Goal: Find specific page/section: Find specific page/section

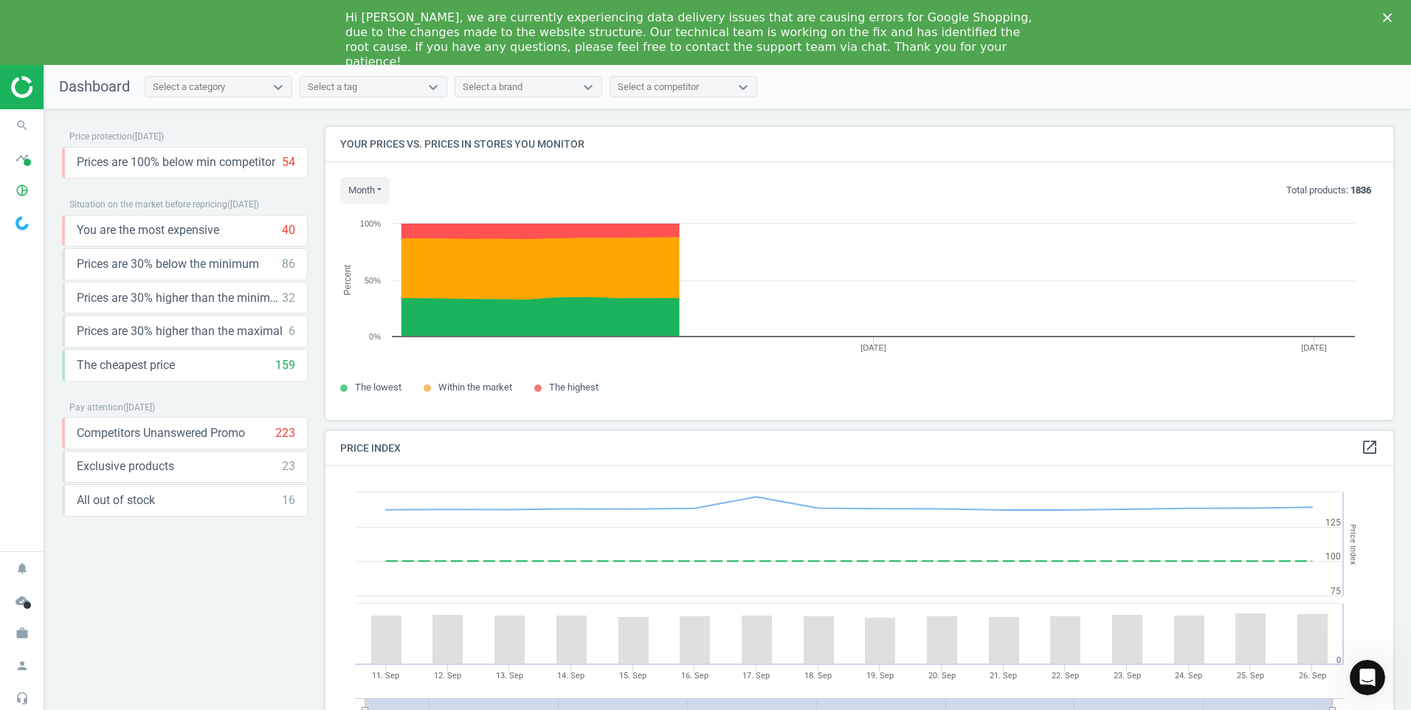
scroll to position [362, 1080]
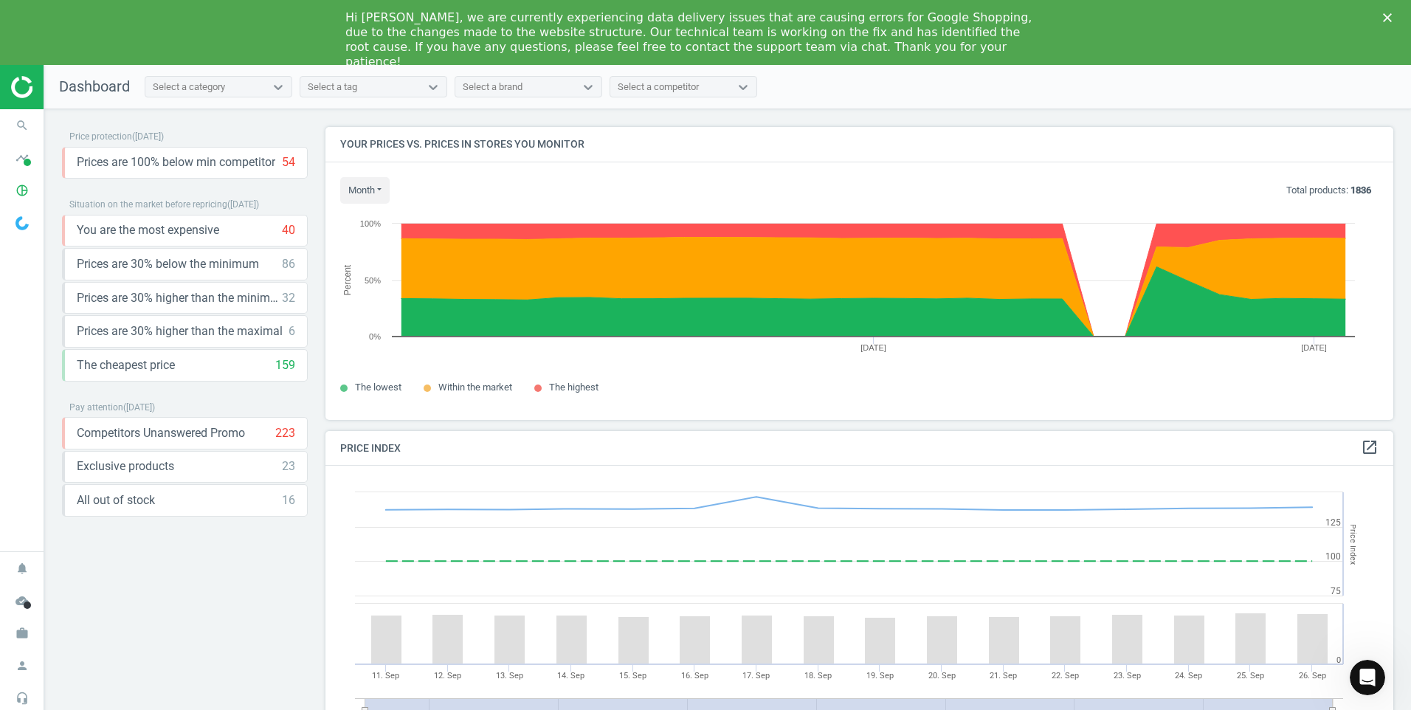
click at [1391, 16] on icon "Close" at bounding box center [1387, 17] width 9 height 9
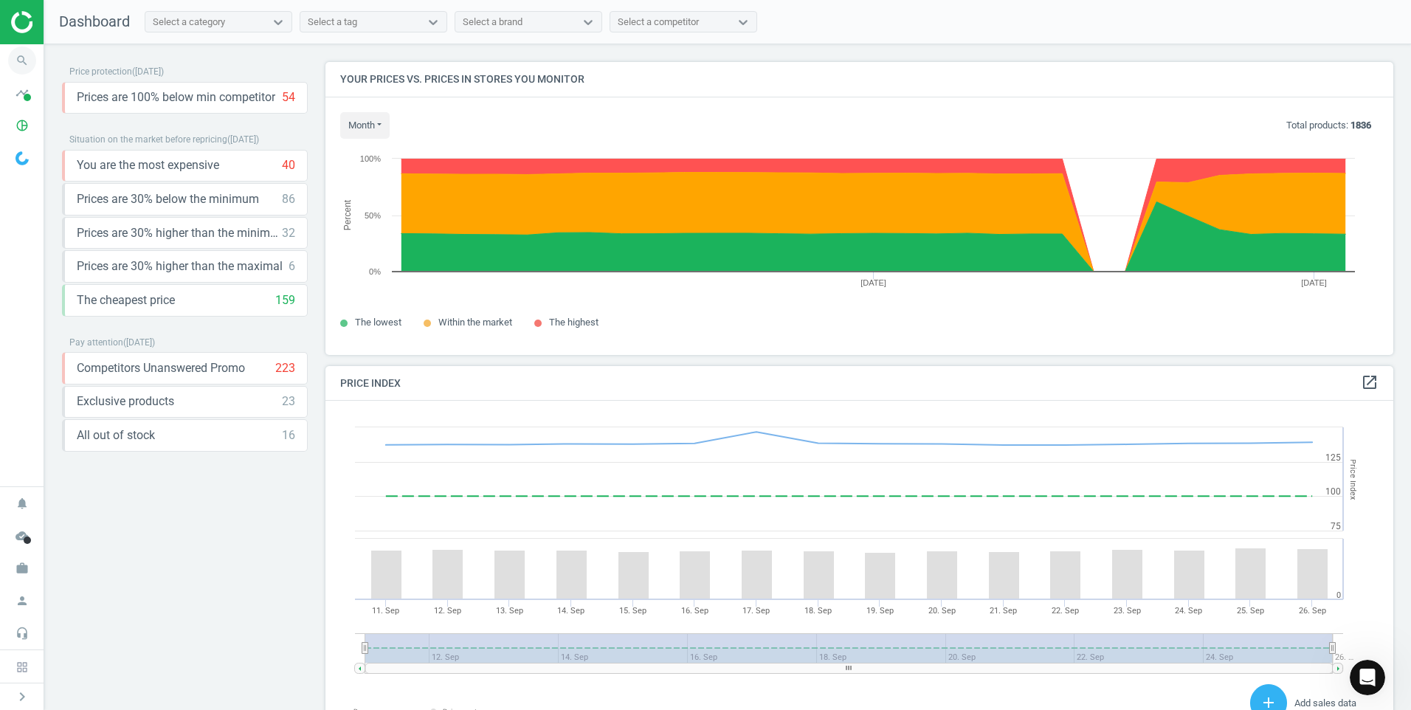
click at [15, 59] on icon "search" at bounding box center [22, 60] width 28 height 28
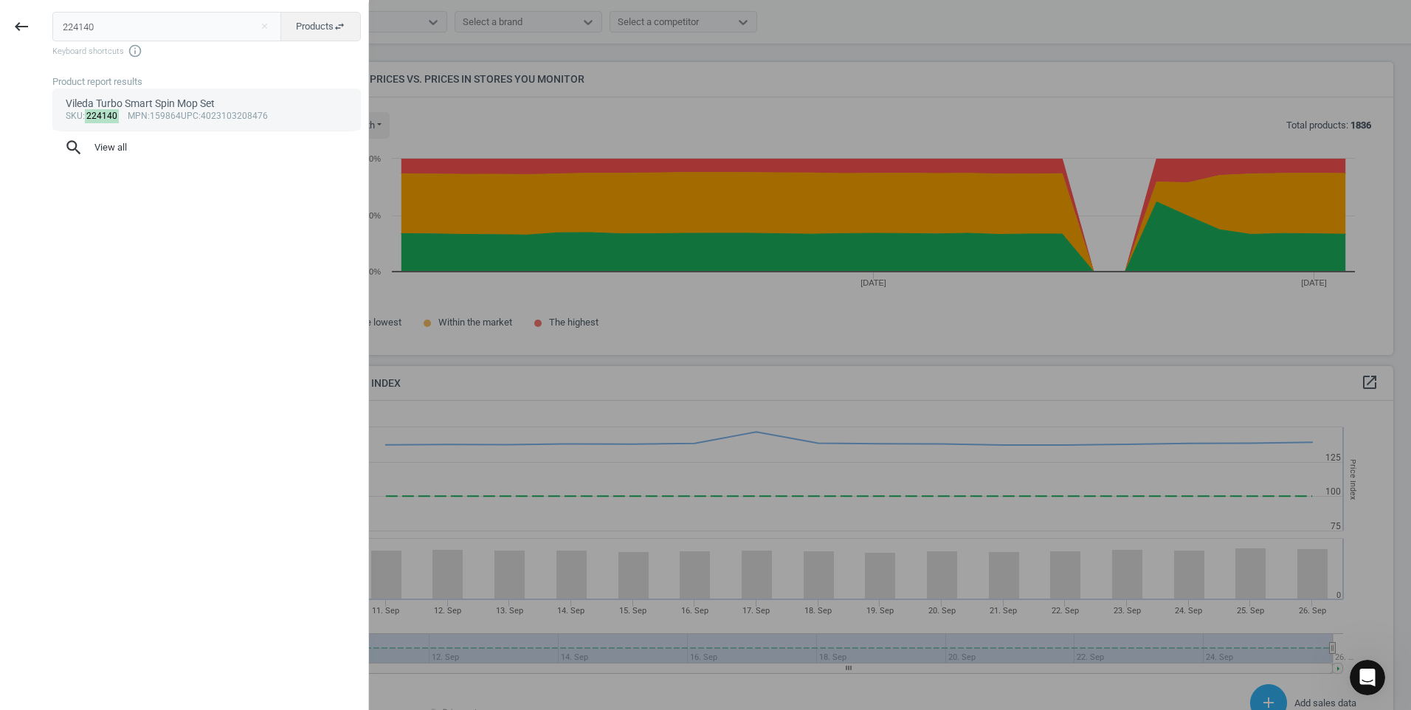
type input "224140"
click at [181, 120] on div "sku : 224140 mpn :159864 upc :4023103208476" at bounding box center [207, 117] width 283 height 12
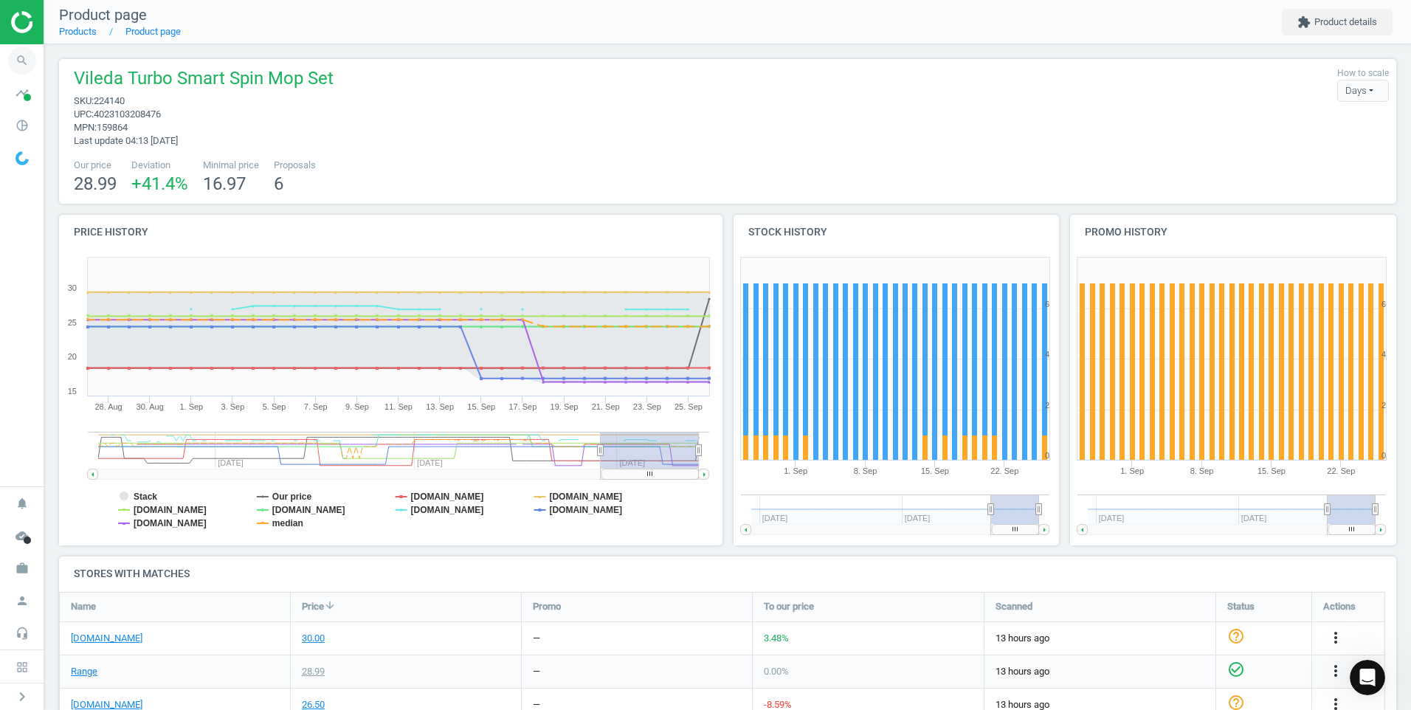
click at [21, 51] on icon "search" at bounding box center [22, 60] width 28 height 28
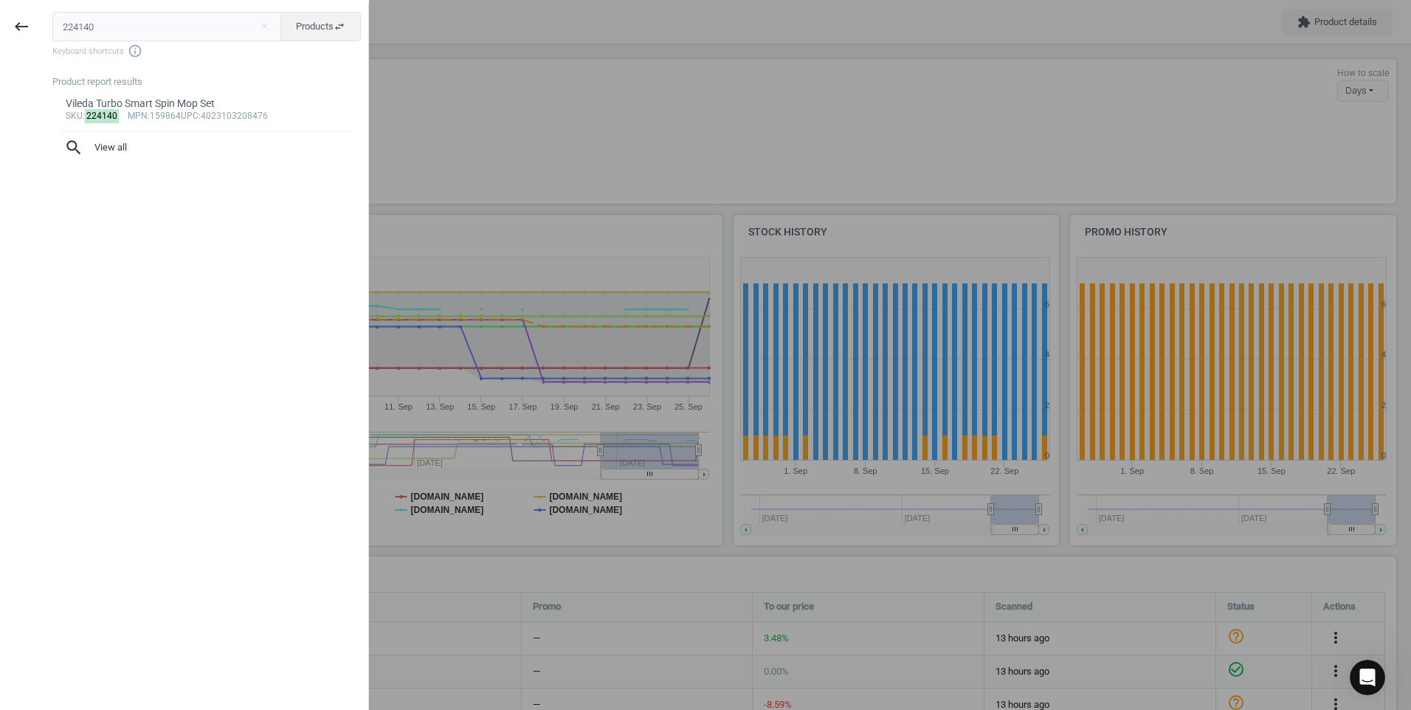
click at [198, 35] on input "224140" at bounding box center [167, 27] width 230 height 30
type input "508234"
click at [226, 108] on div "Vileda 1.2. Spray" at bounding box center [207, 104] width 283 height 14
click at [226, 108] on body "Group 2 Created with Sketch. ic/cloud_download/grey600 Created with Sketch. gra…" at bounding box center [705, 355] width 1411 height 710
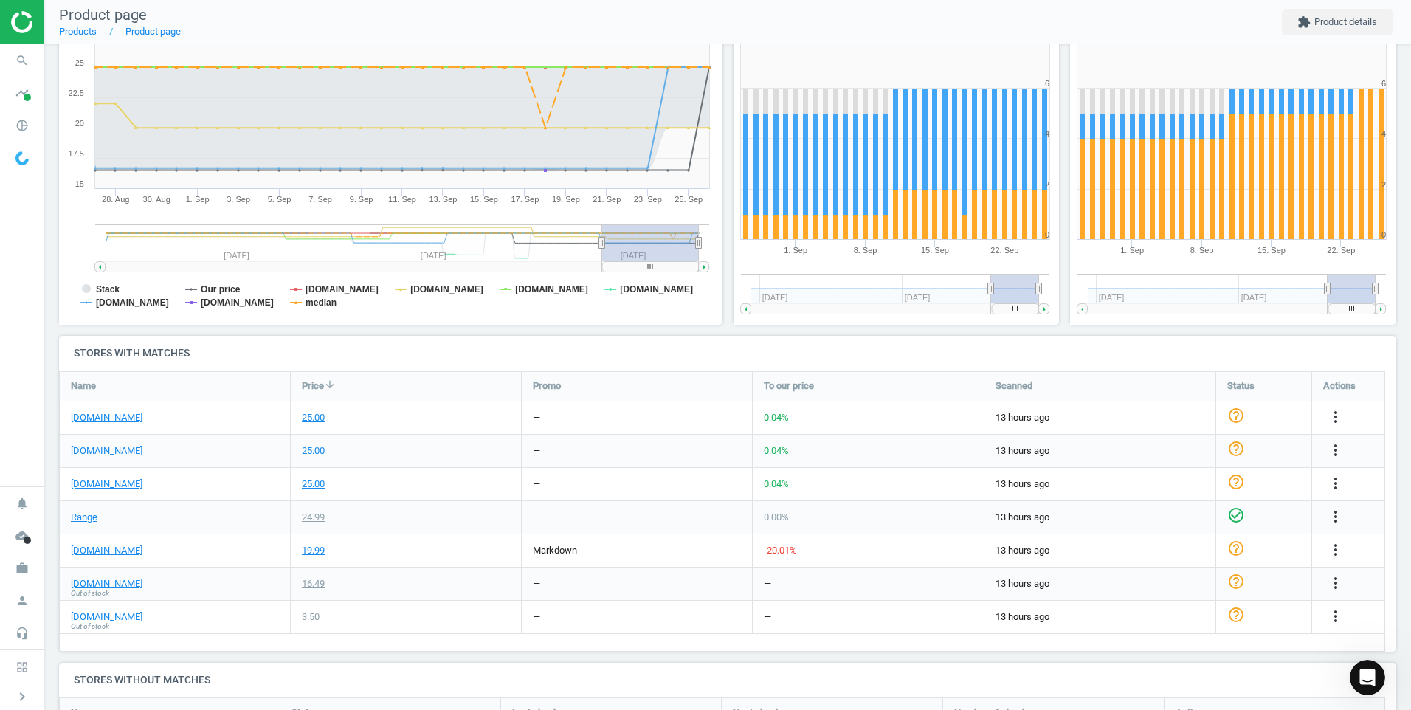
scroll to position [221, 0]
click at [13, 58] on icon "search" at bounding box center [22, 60] width 28 height 28
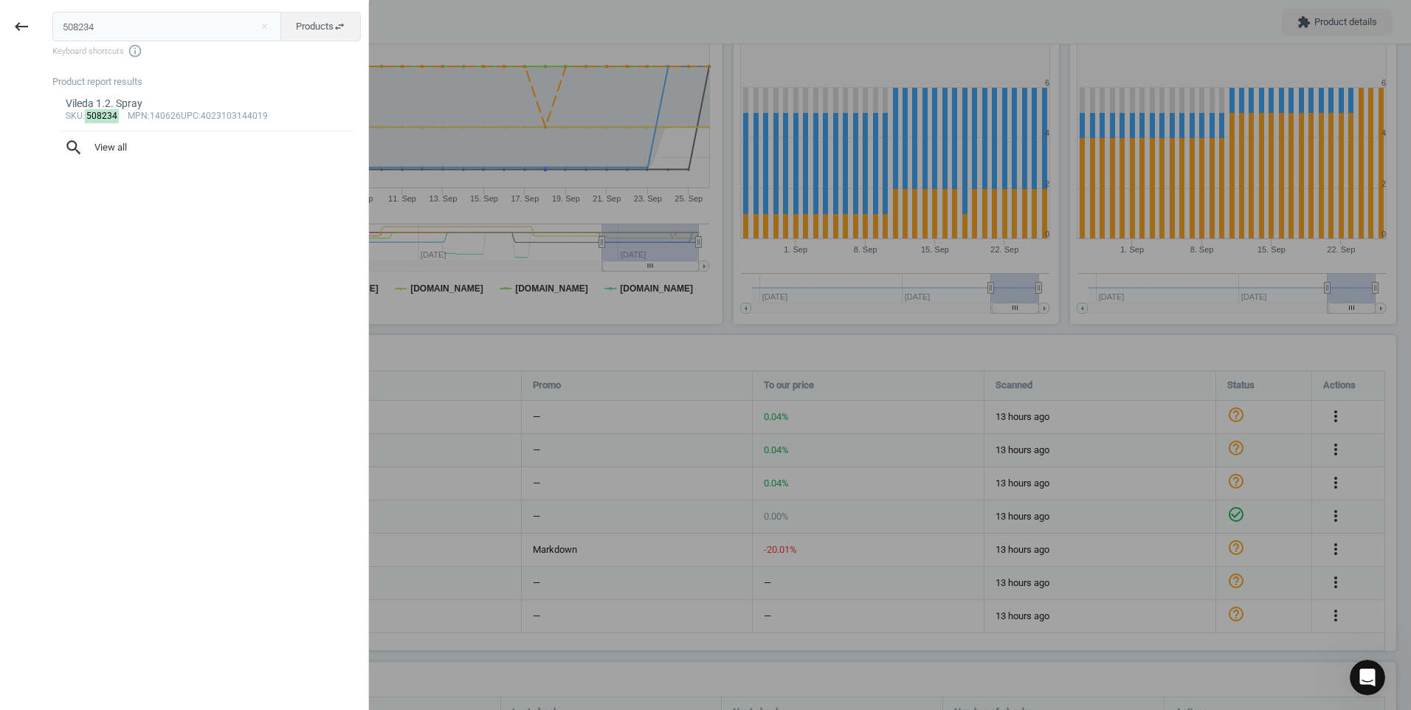
click at [123, 37] on input "508234" at bounding box center [167, 27] width 230 height 30
type input "402697"
click at [213, 100] on div "Curver Softex 56L Laundry Hamper - Grey" at bounding box center [207, 104] width 283 height 14
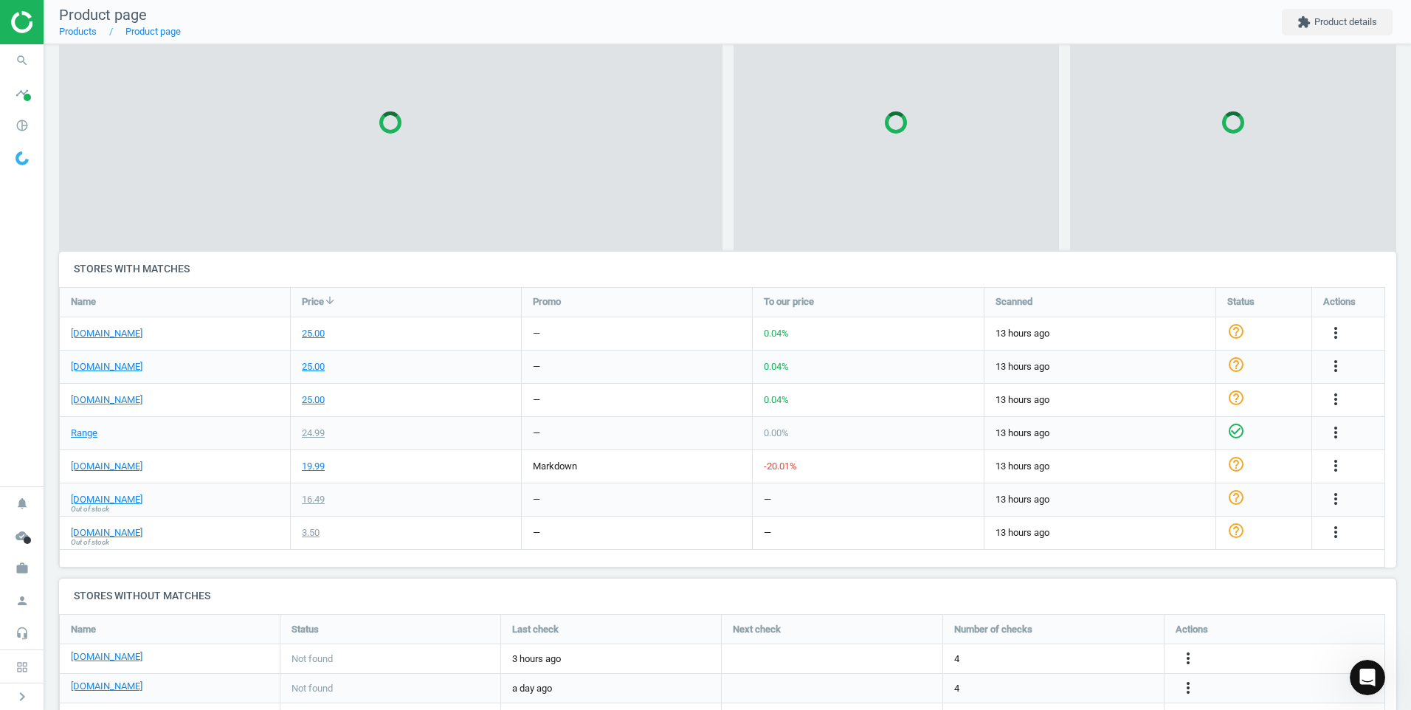
click at [213, 100] on body "Group 2 Created with Sketch. ic/cloud_download/grey600 Created with Sketch. gra…" at bounding box center [705, 355] width 1411 height 710
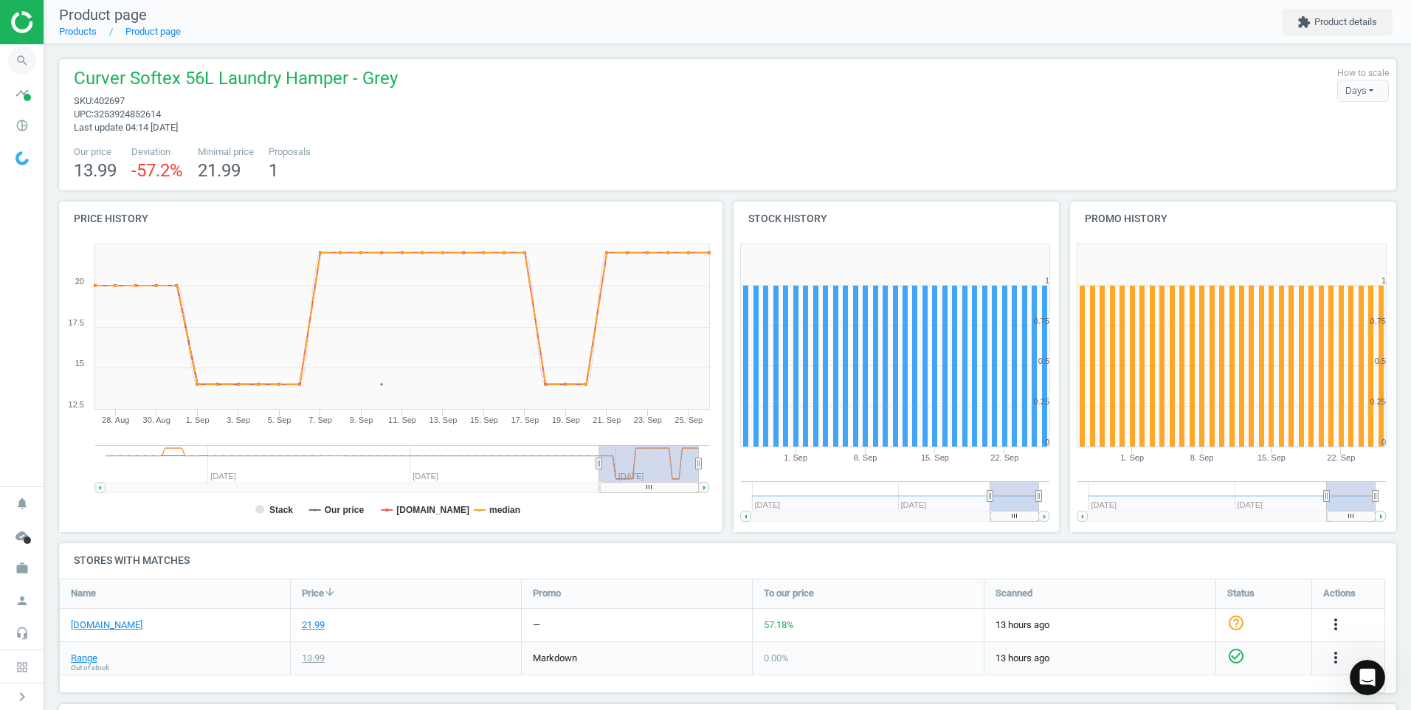
click at [21, 59] on icon "search" at bounding box center [22, 60] width 28 height 28
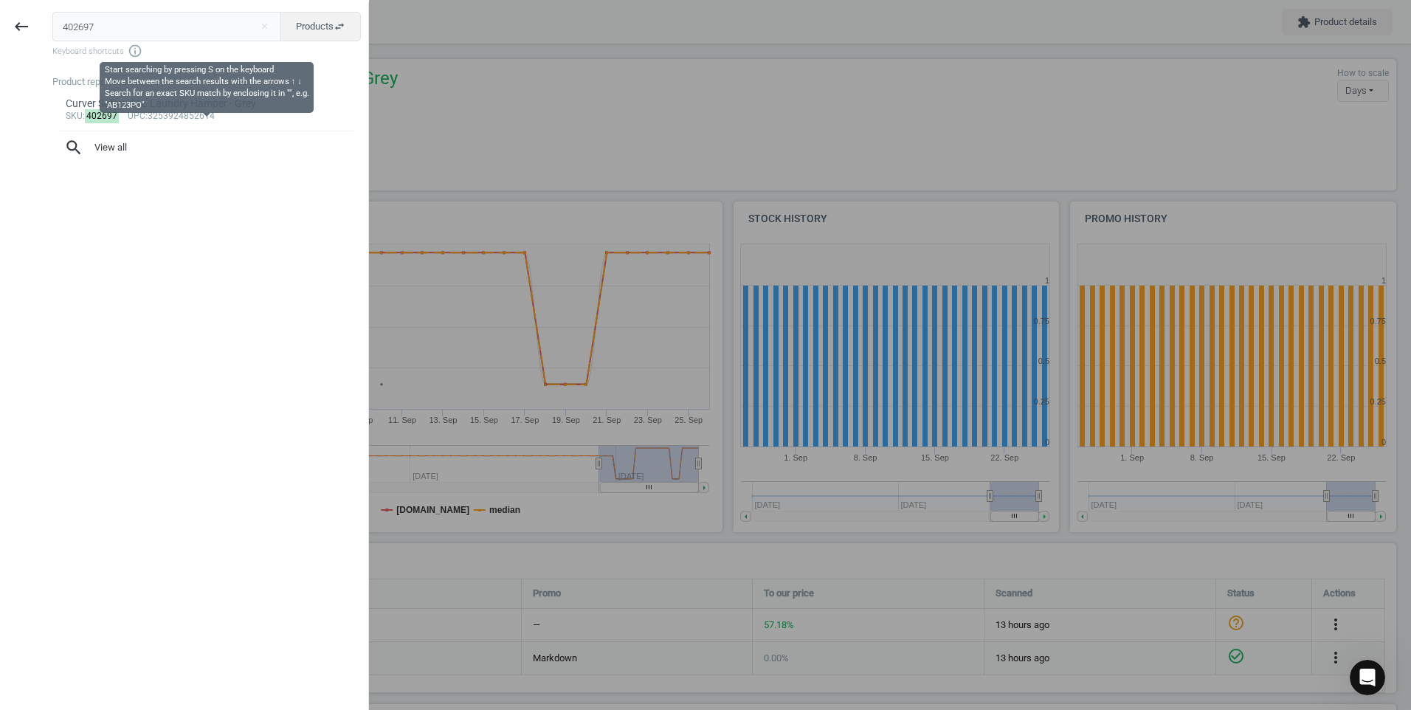
click at [134, 46] on icon "info_outline" at bounding box center [135, 51] width 15 height 15
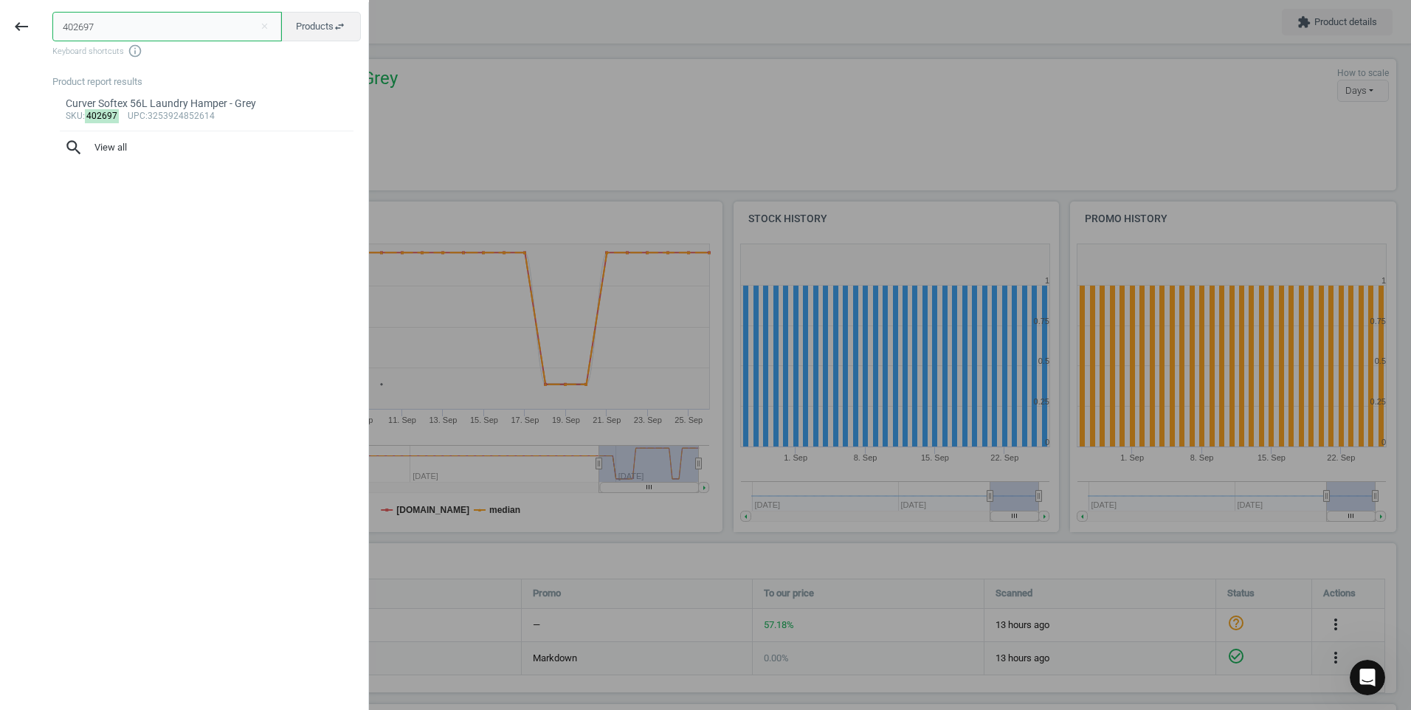
click at [134, 35] on input "402697" at bounding box center [167, 27] width 230 height 30
paste input "602911"
type input "602911"
click at [337, 27] on icon "swap_horiz" at bounding box center [340, 27] width 12 height 12
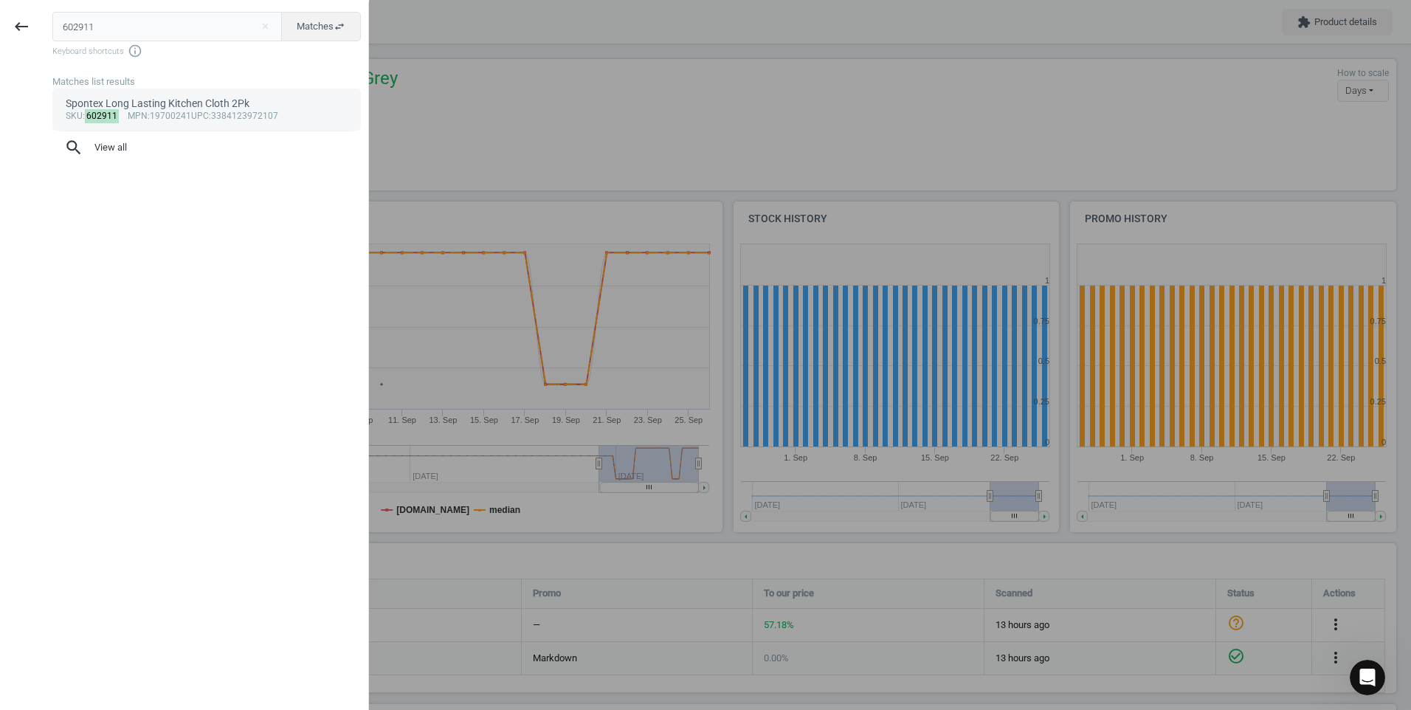
click at [154, 107] on div "Spontex Long Lasting Kitchen Cloth 2Pk" at bounding box center [207, 104] width 283 height 14
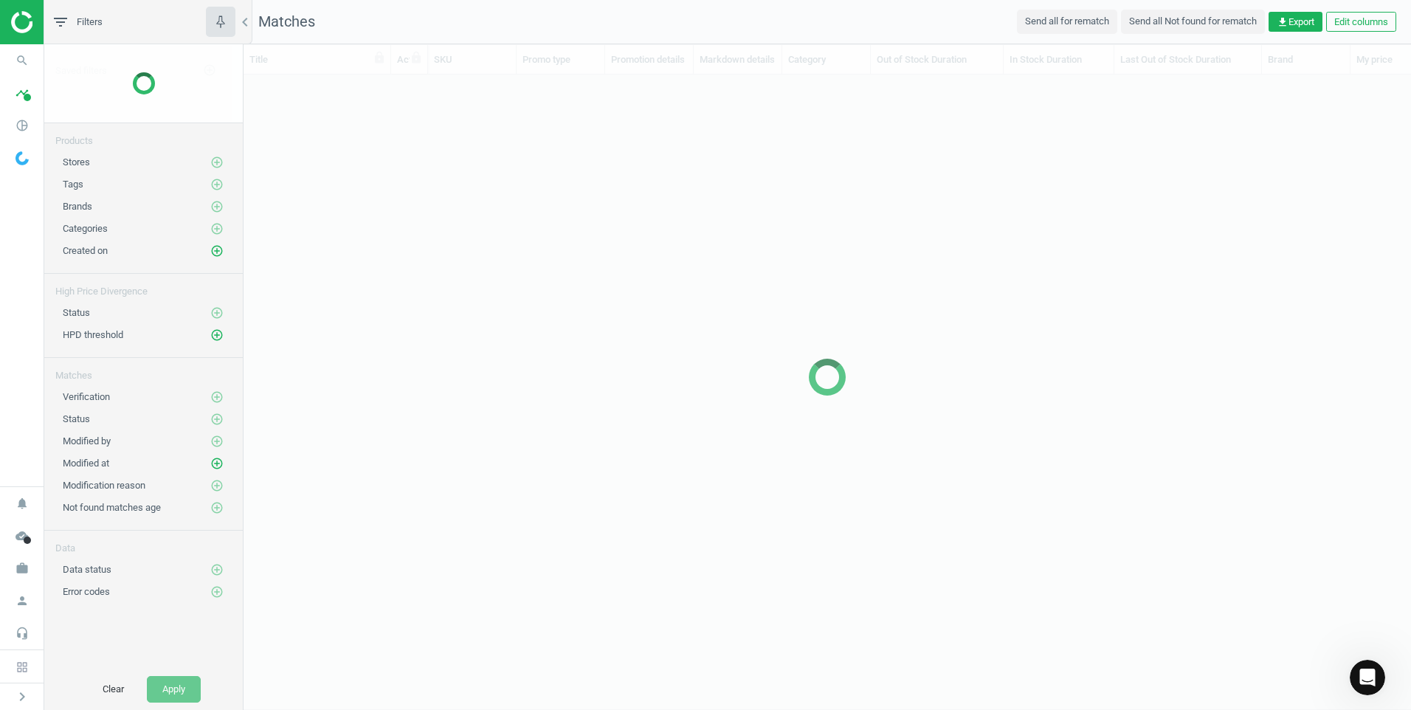
scroll to position [585, 1156]
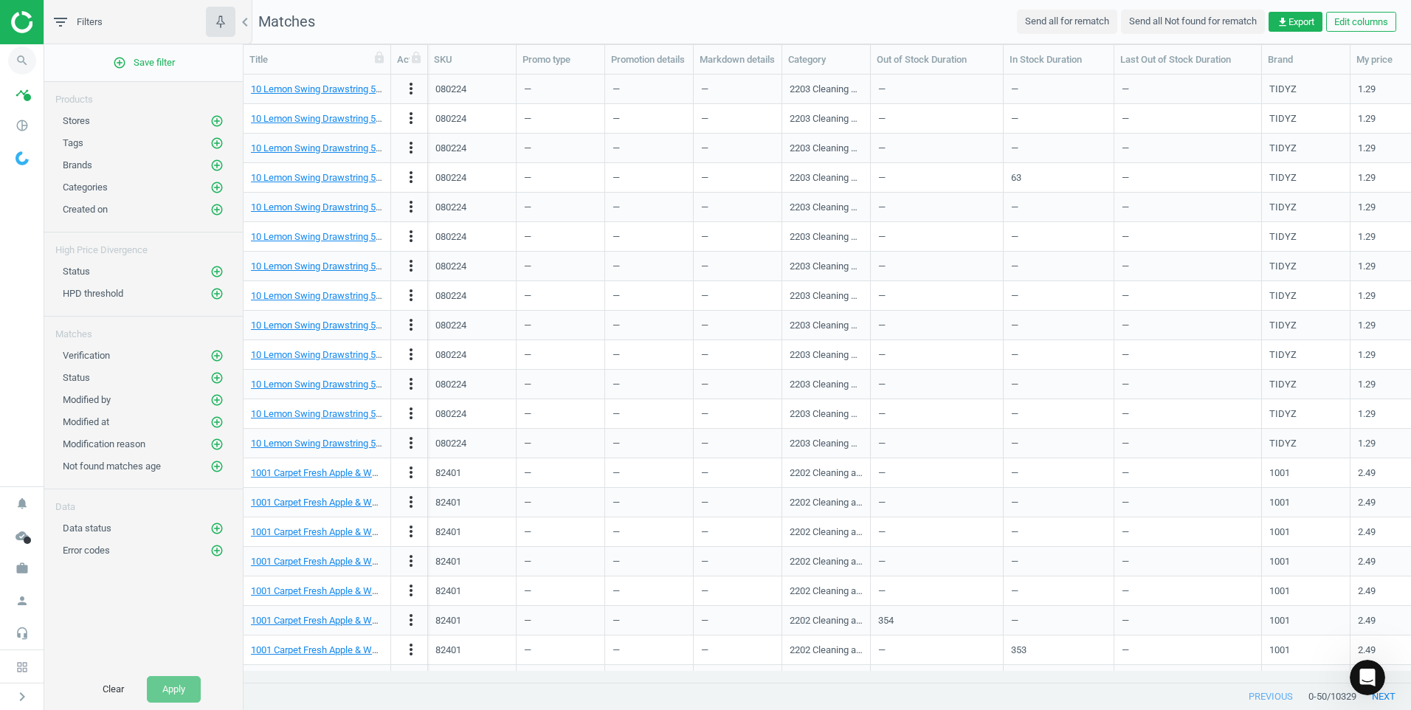
click at [20, 58] on icon "search" at bounding box center [22, 60] width 28 height 28
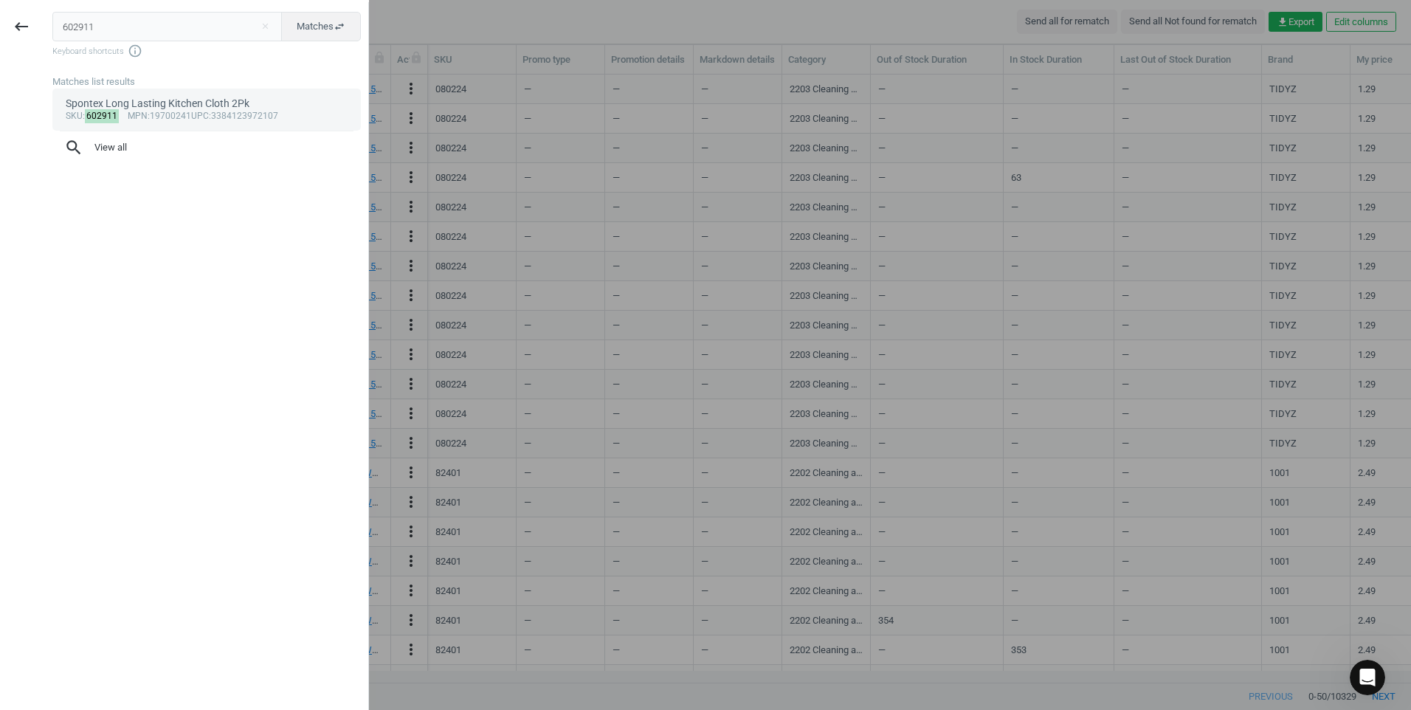
click at [128, 112] on span "mpn" at bounding box center [138, 116] width 20 height 10
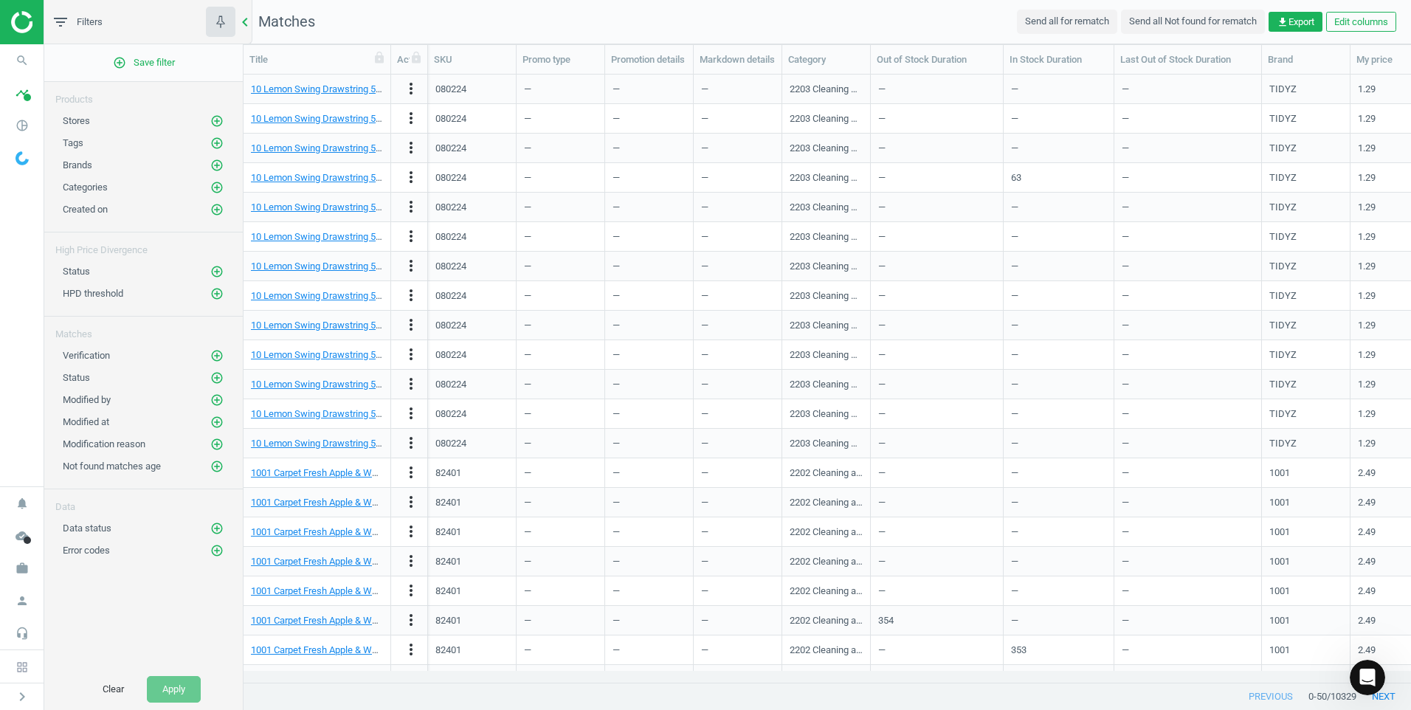
click at [244, 24] on icon "chevron_left" at bounding box center [245, 22] width 18 height 18
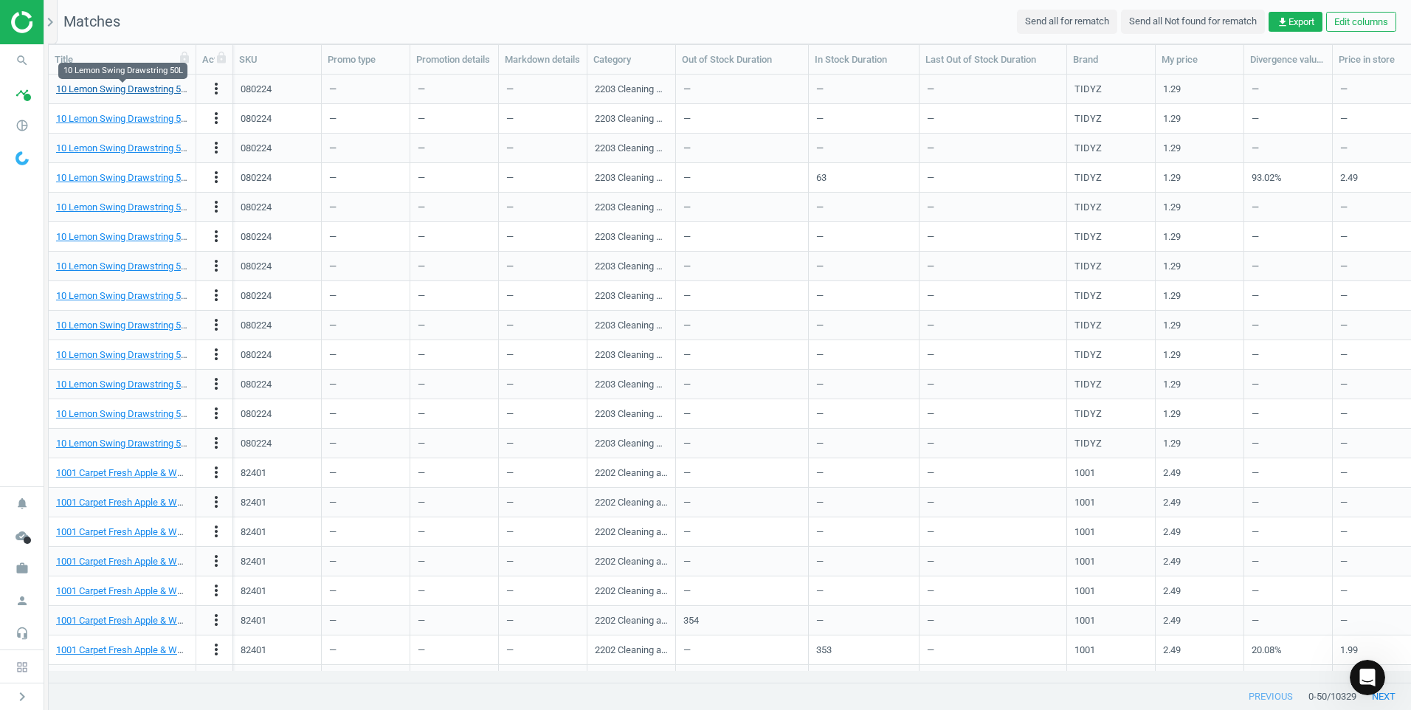
click at [76, 92] on link "10 Lemon Swing Drawstring 50L" at bounding box center [123, 88] width 135 height 11
click at [45, 24] on icon "chevron_right" at bounding box center [50, 22] width 18 height 18
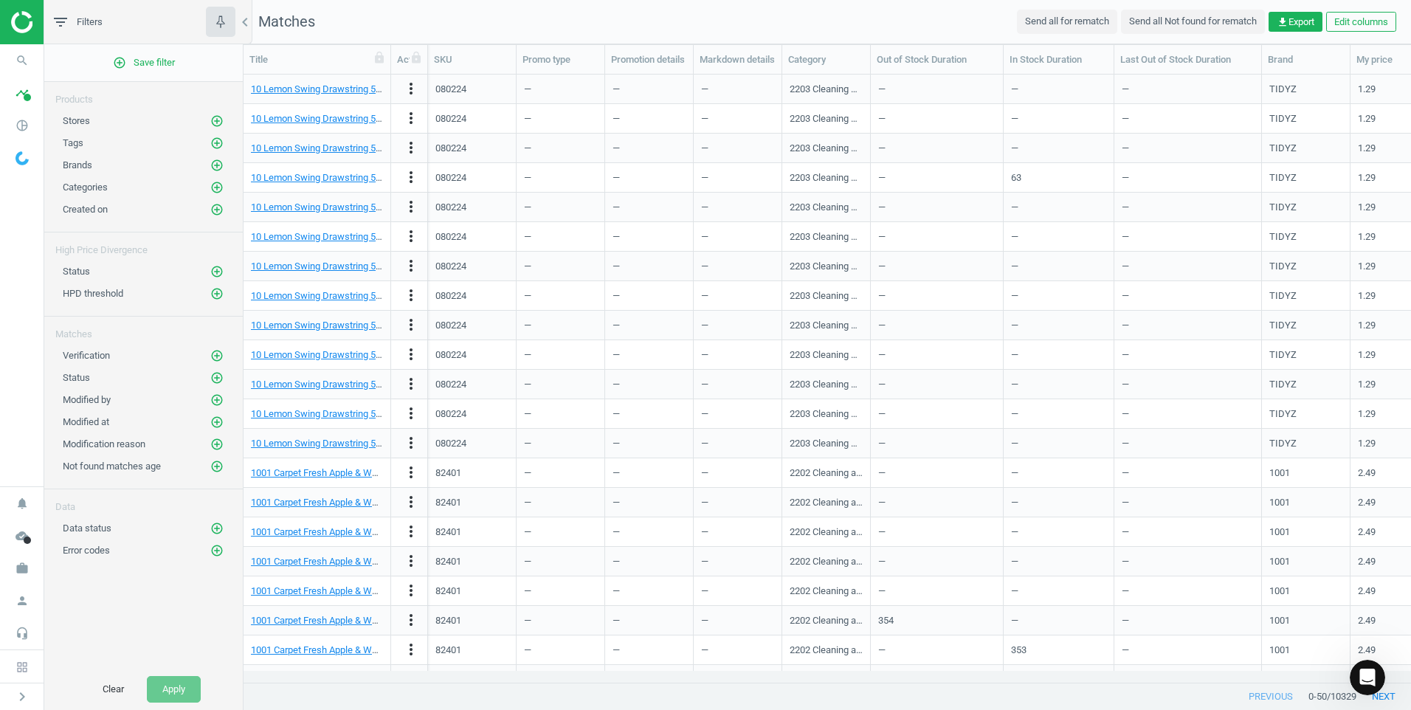
scroll to position [585, 1156]
click at [28, 99] on span at bounding box center [27, 97] width 7 height 7
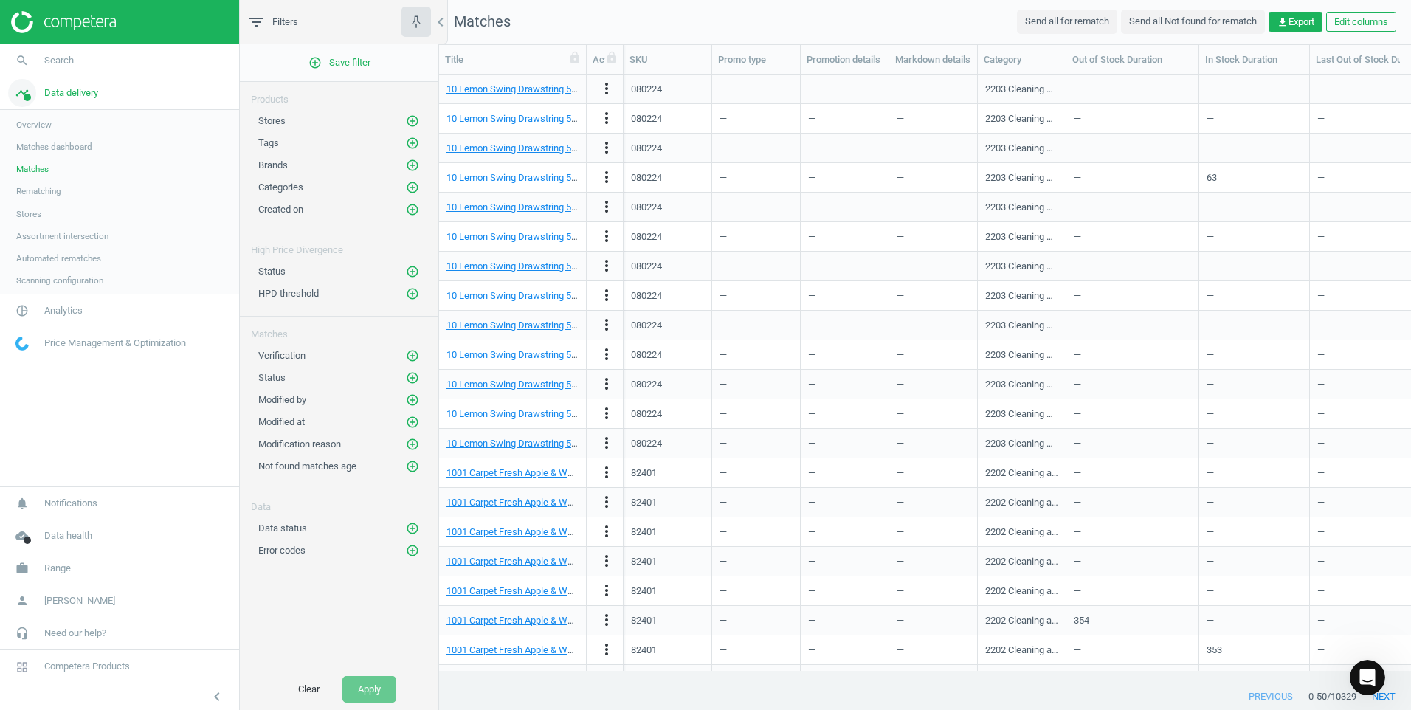
scroll to position [585, 961]
click at [114, 55] on link "search Search" at bounding box center [119, 60] width 239 height 32
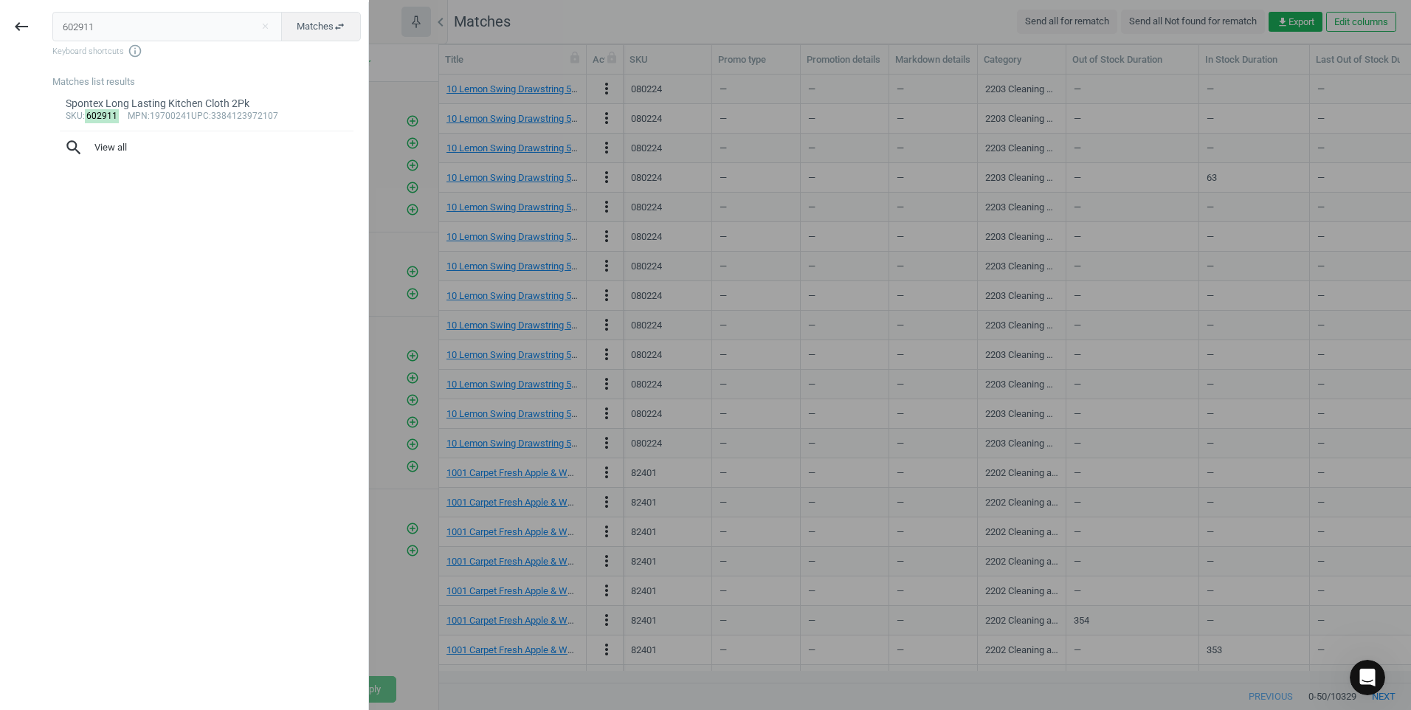
click at [187, 30] on input "602911" at bounding box center [167, 27] width 230 height 30
click at [131, 116] on span "mpn" at bounding box center [138, 116] width 20 height 10
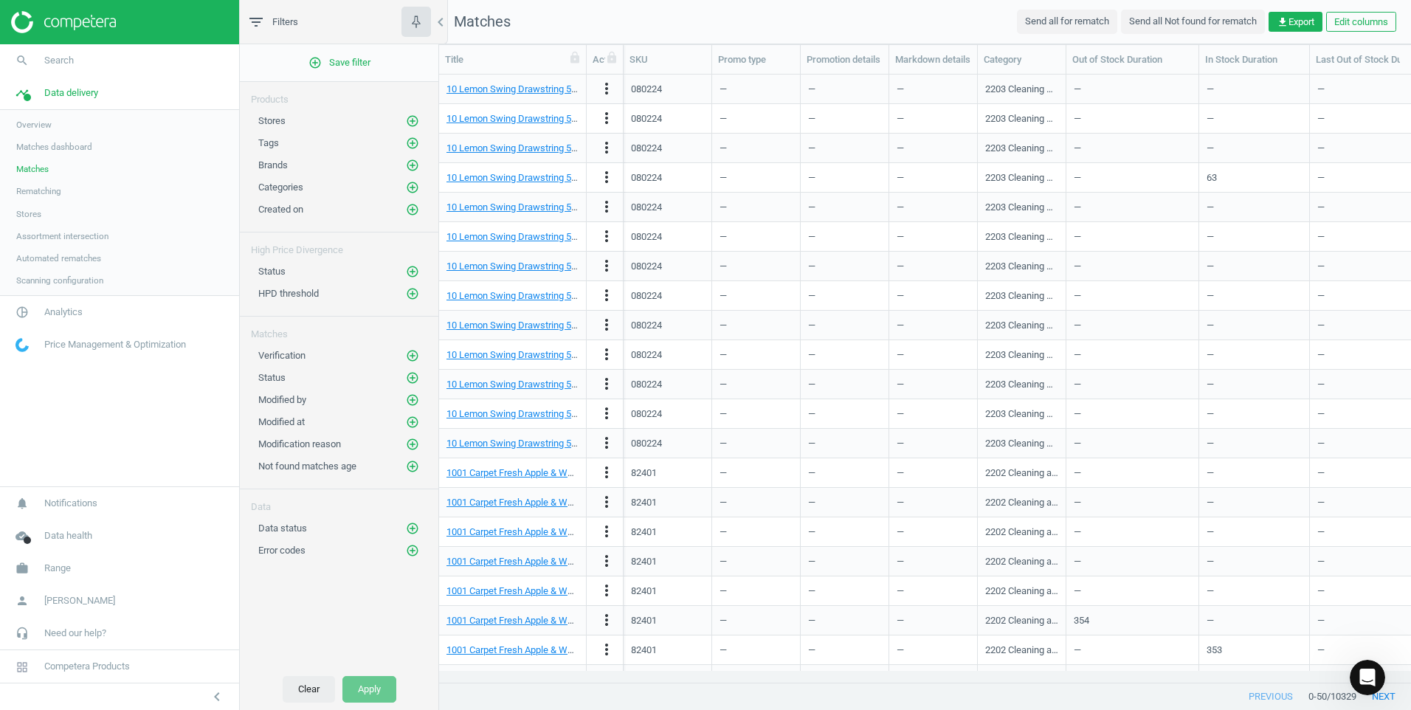
click at [322, 694] on button "Clear" at bounding box center [309, 689] width 52 height 27
click at [1082, 24] on button "Send all for rematch" at bounding box center [1067, 22] width 100 height 24
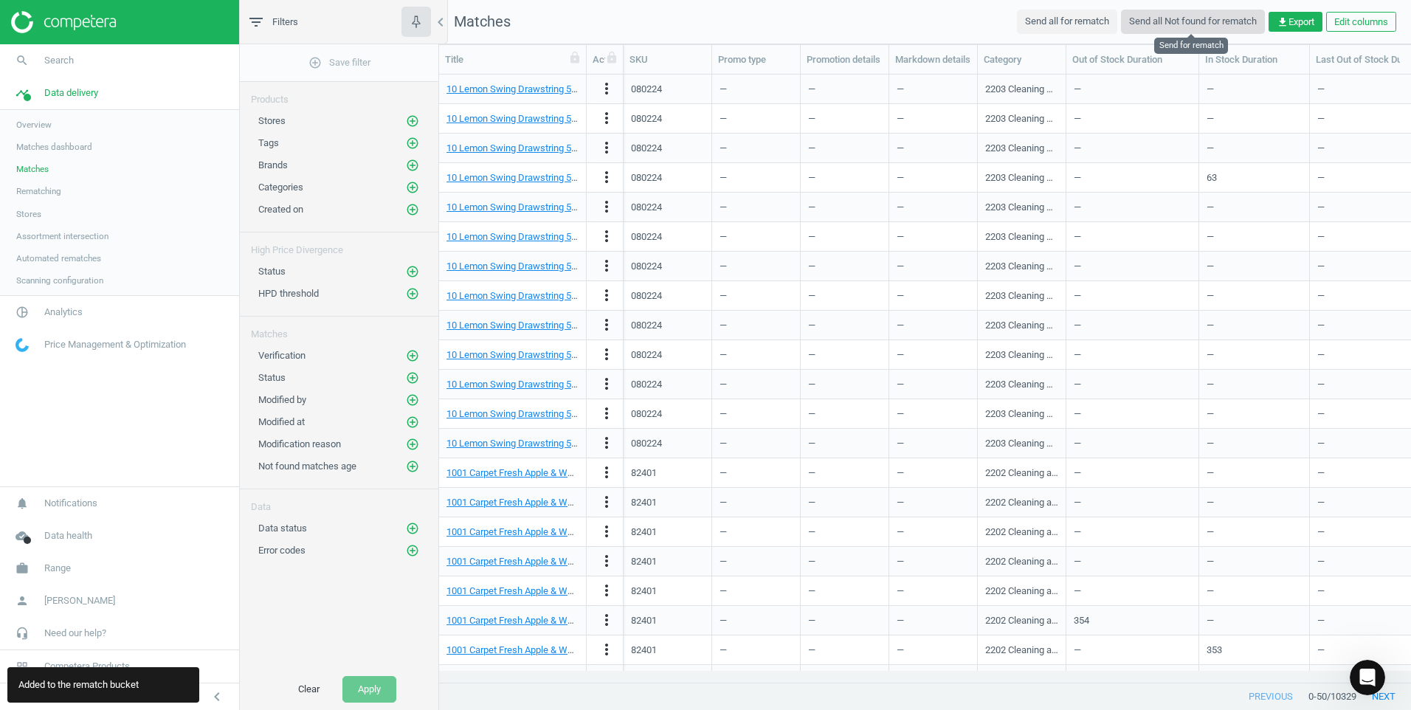
click at [1139, 18] on button "Send all Not found for rematch" at bounding box center [1193, 22] width 144 height 24
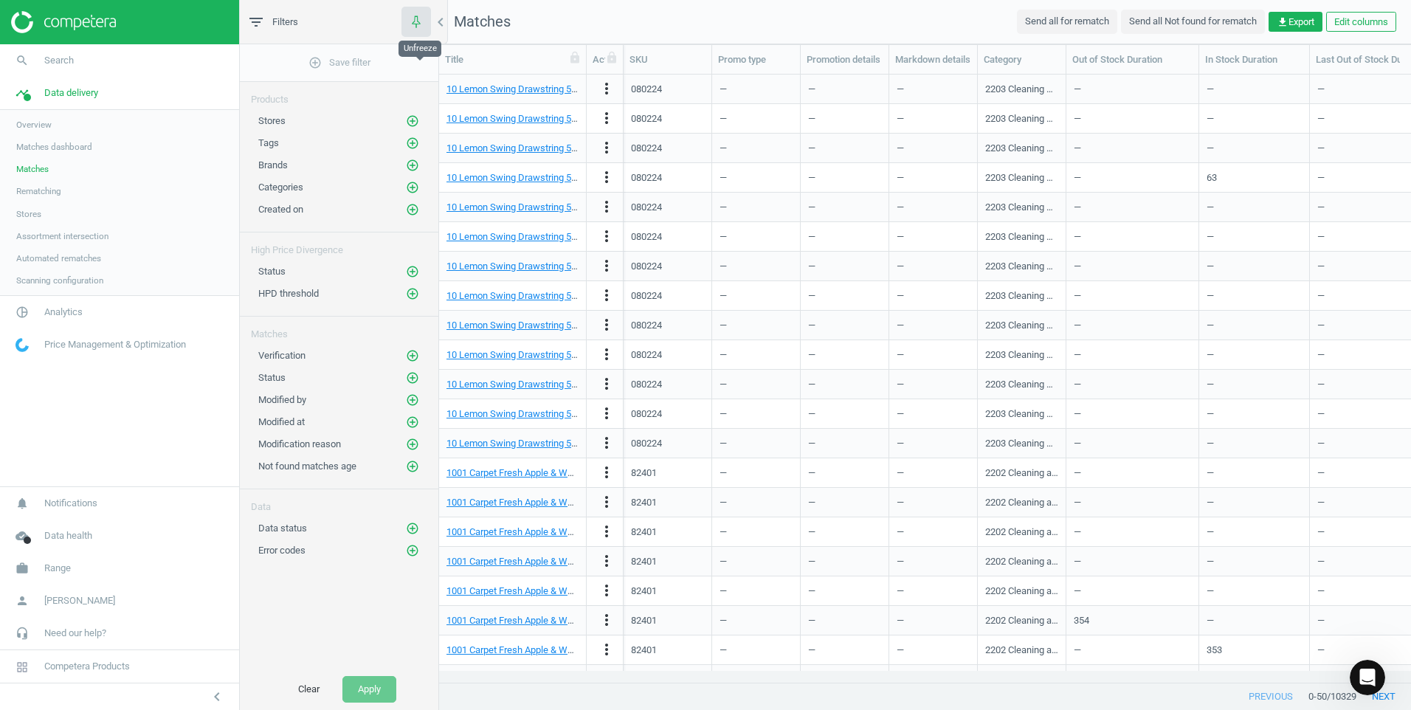
click at [415, 31] on button "button" at bounding box center [416, 22] width 30 height 30
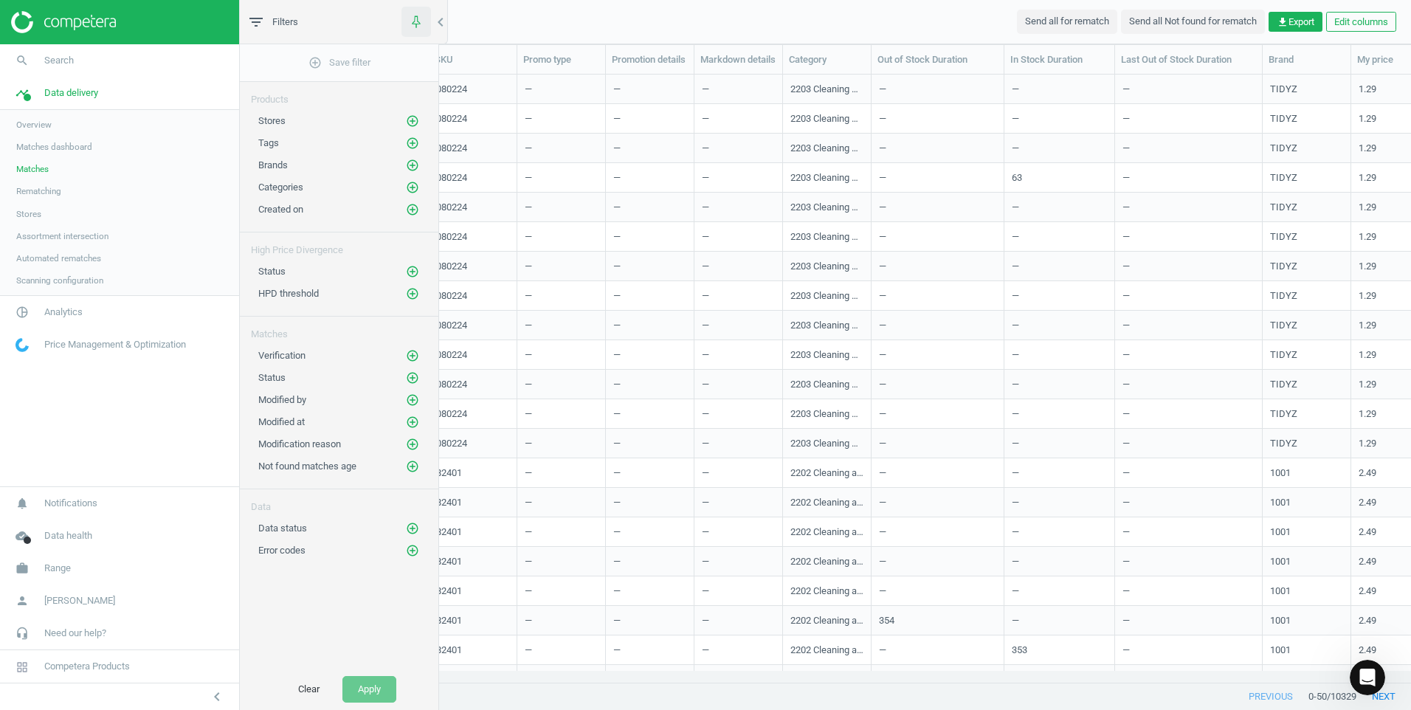
click at [415, 31] on button "button" at bounding box center [416, 22] width 30 height 30
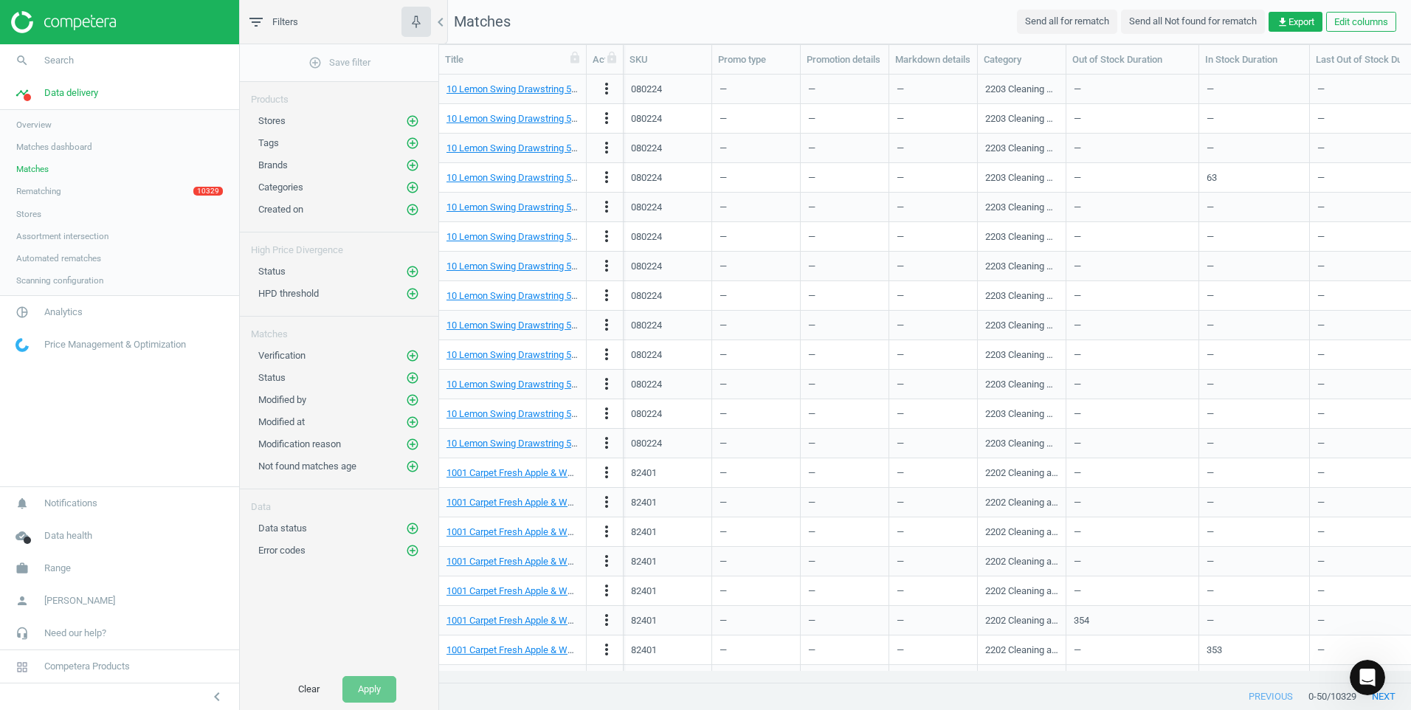
click at [52, 166] on link "Matches" at bounding box center [119, 169] width 239 height 22
click at [99, 71] on link "search Search" at bounding box center [119, 60] width 239 height 32
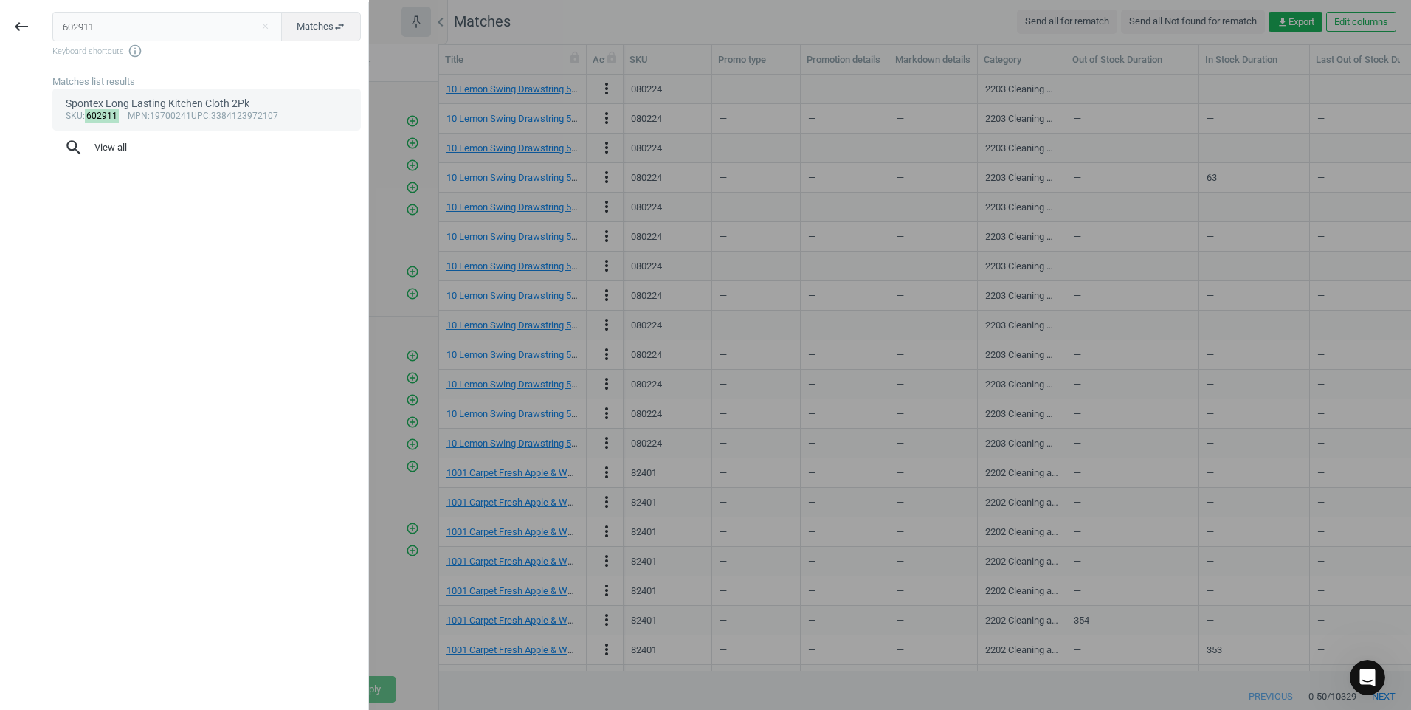
click at [116, 112] on div "sku : 602911 mpn :19700241 upc :3384123972107" at bounding box center [207, 117] width 283 height 12
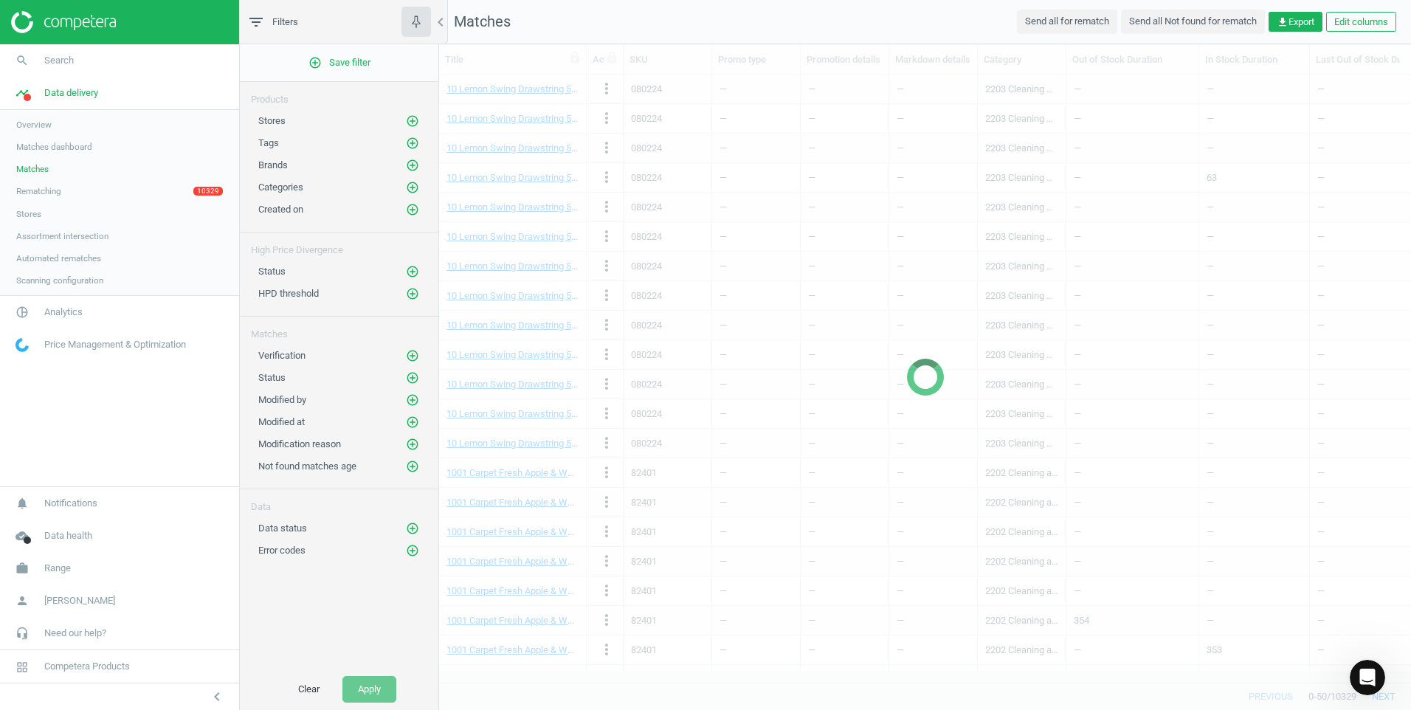
click at [116, 112] on body "Group 2 Created with Sketch. ic/cloud_download/grey600 Created with Sketch. gra…" at bounding box center [705, 355] width 1411 height 710
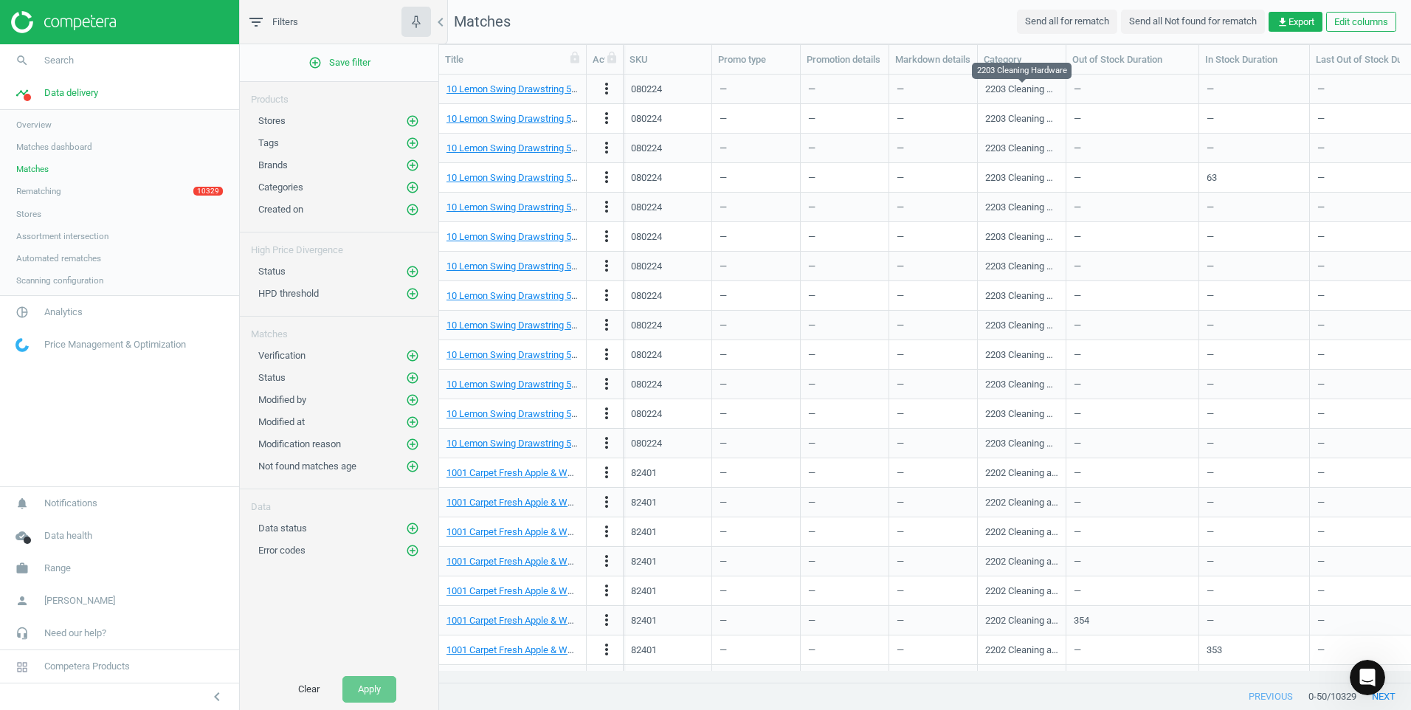
click at [1044, 94] on div "2203 Cleaning Hardware" at bounding box center [1021, 89] width 73 height 13
click at [816, 93] on div "—" at bounding box center [844, 89] width 73 height 26
click at [652, 86] on div "080224" at bounding box center [646, 89] width 31 height 13
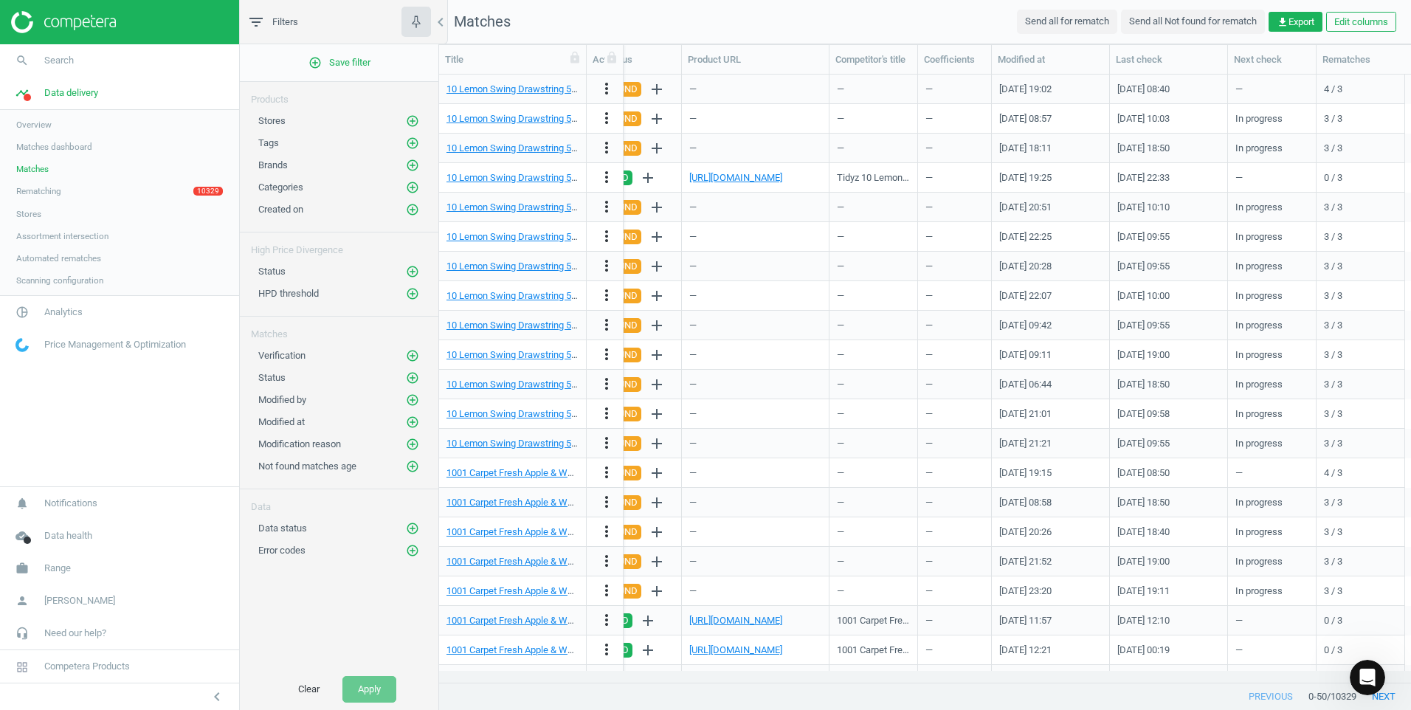
scroll to position [0, 1765]
drag, startPoint x: 321, startPoint y: 26, endPoint x: 288, endPoint y: 26, distance: 33.2
click at [317, 26] on div "filter_list Filters" at bounding box center [339, 22] width 199 height 44
click at [277, 27] on span "Filters" at bounding box center [285, 21] width 26 height 13
click at [275, 22] on span "Filters" at bounding box center [285, 21] width 26 height 13
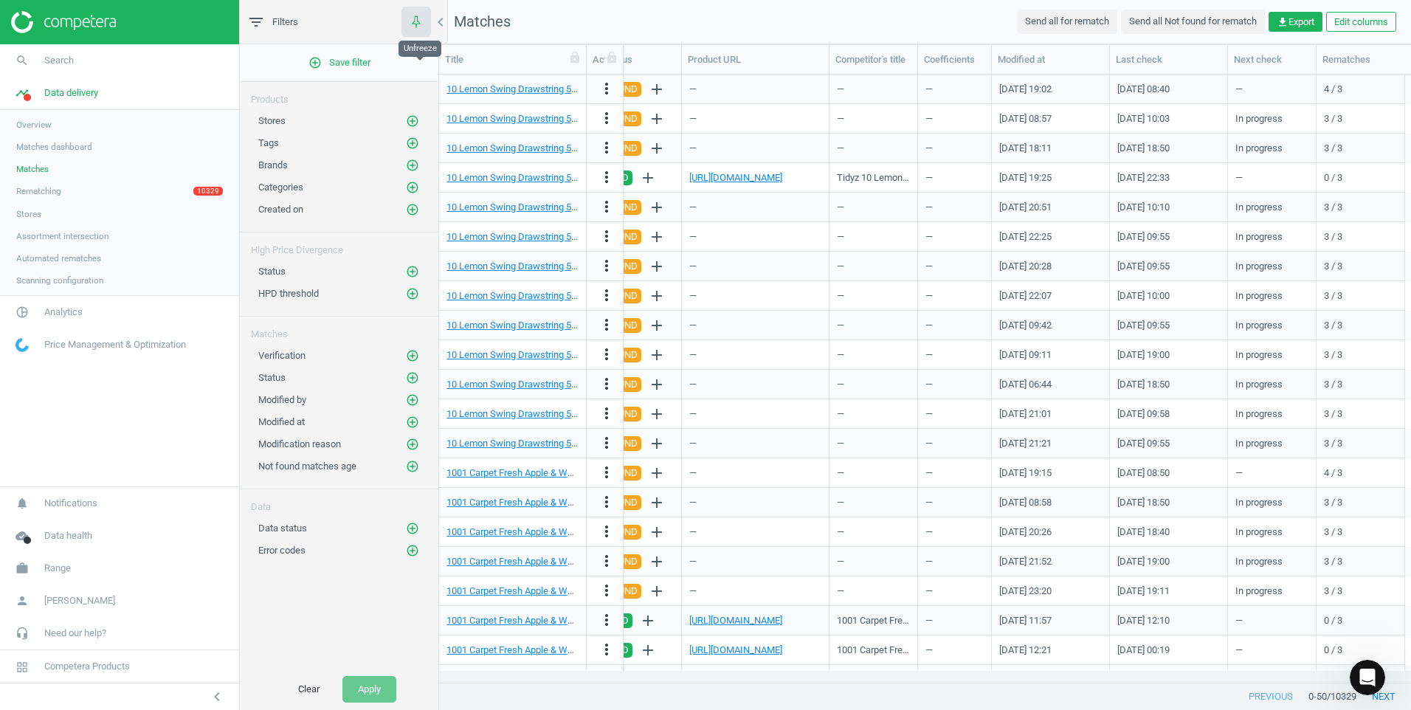
click at [419, 15] on icon "button" at bounding box center [416, 21] width 18 height 18
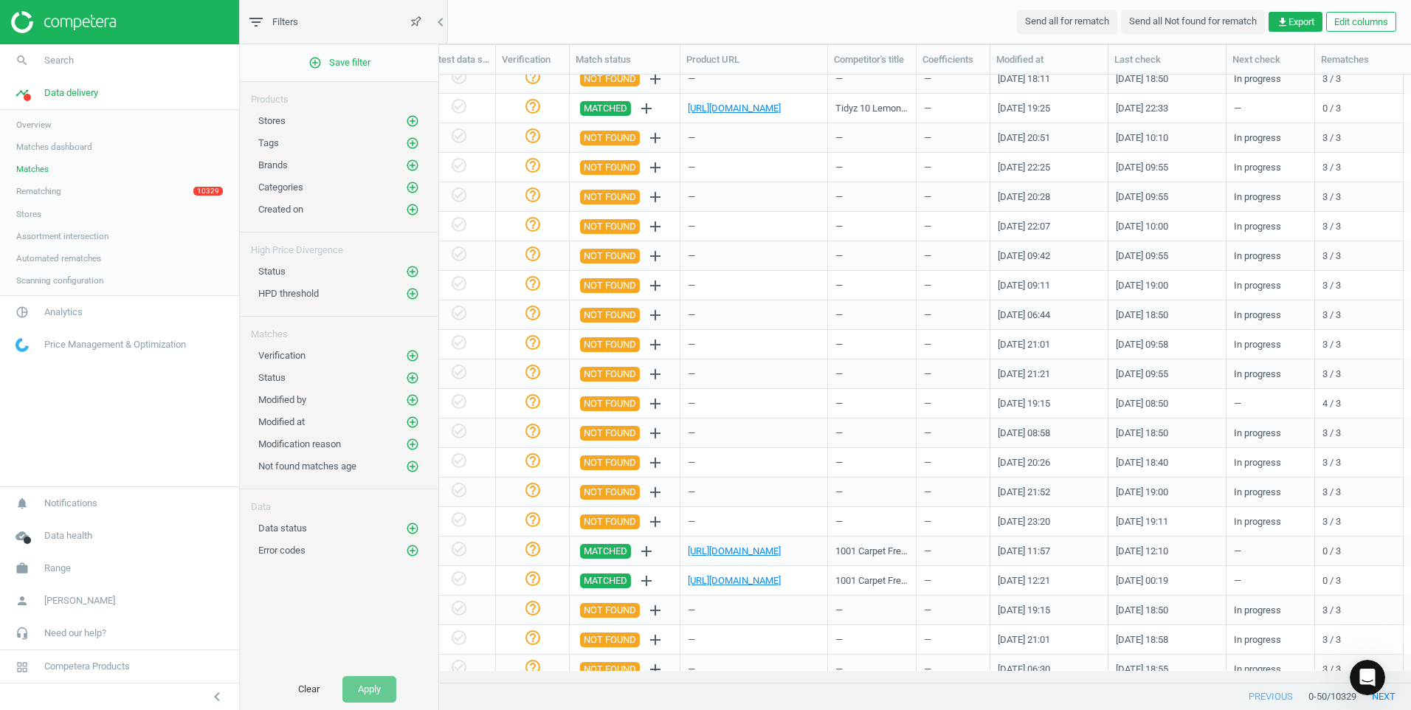
scroll to position [0, 0]
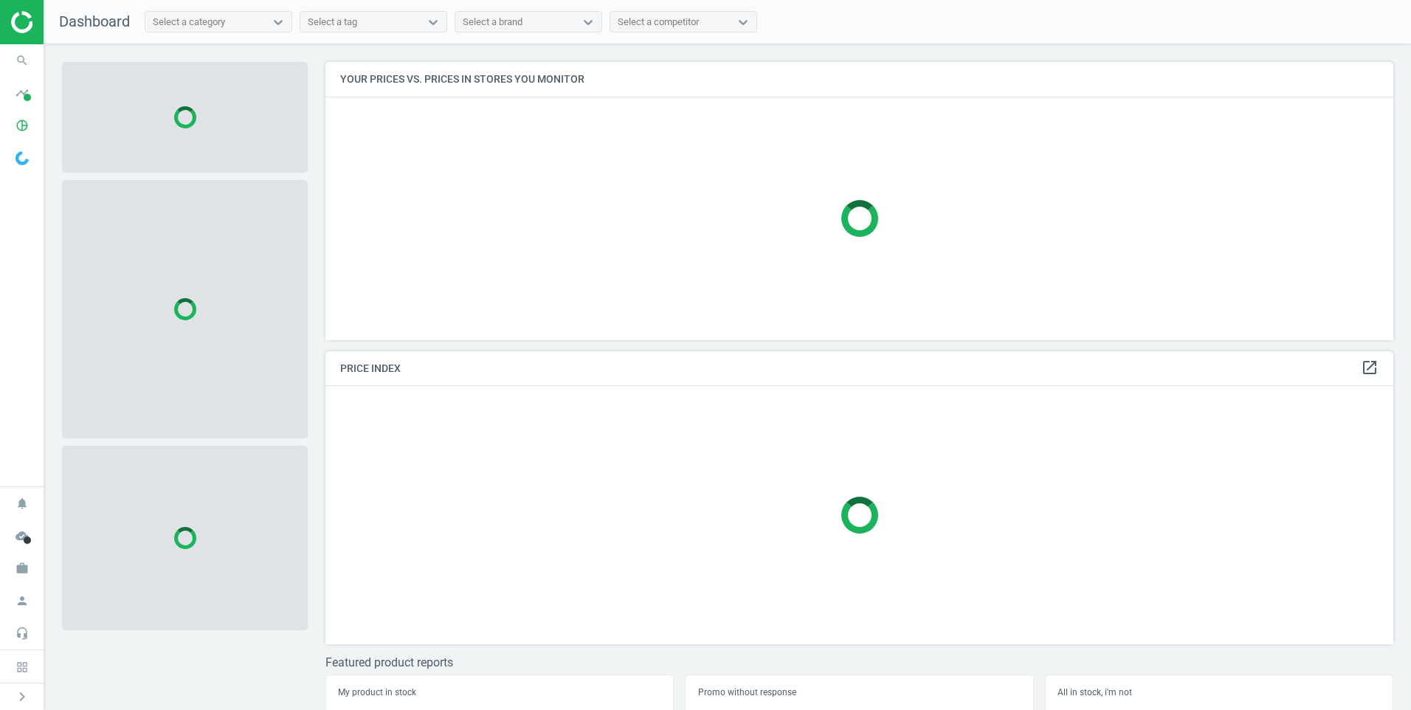
scroll to position [300, 1080]
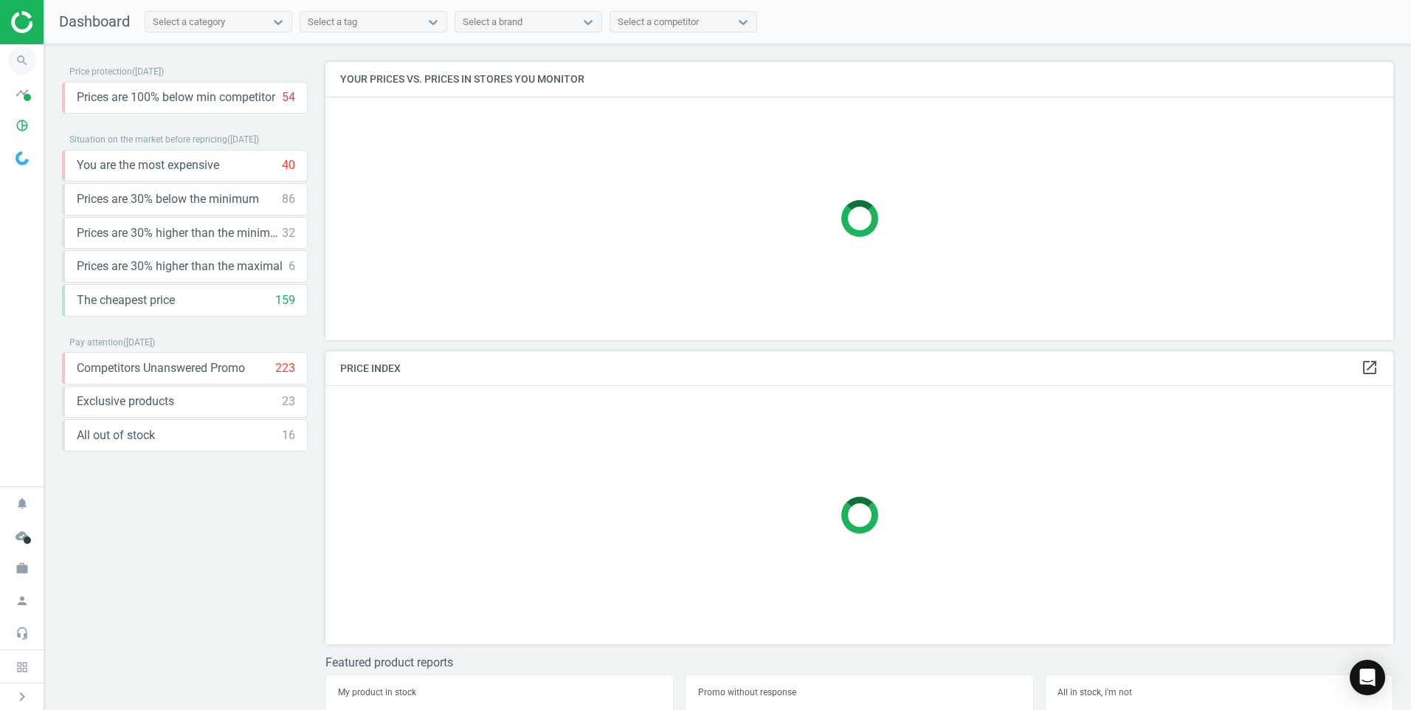
click at [25, 69] on icon "search" at bounding box center [22, 60] width 28 height 28
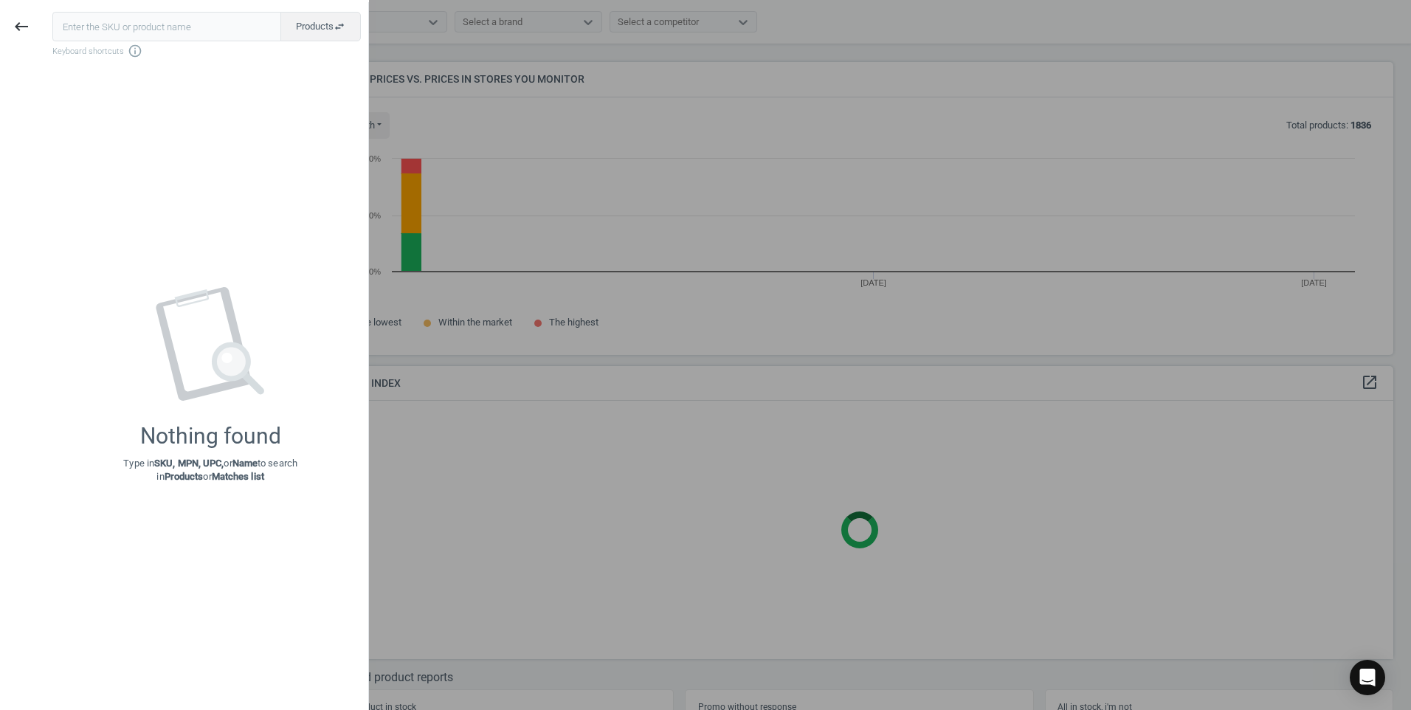
scroll to position [315, 1080]
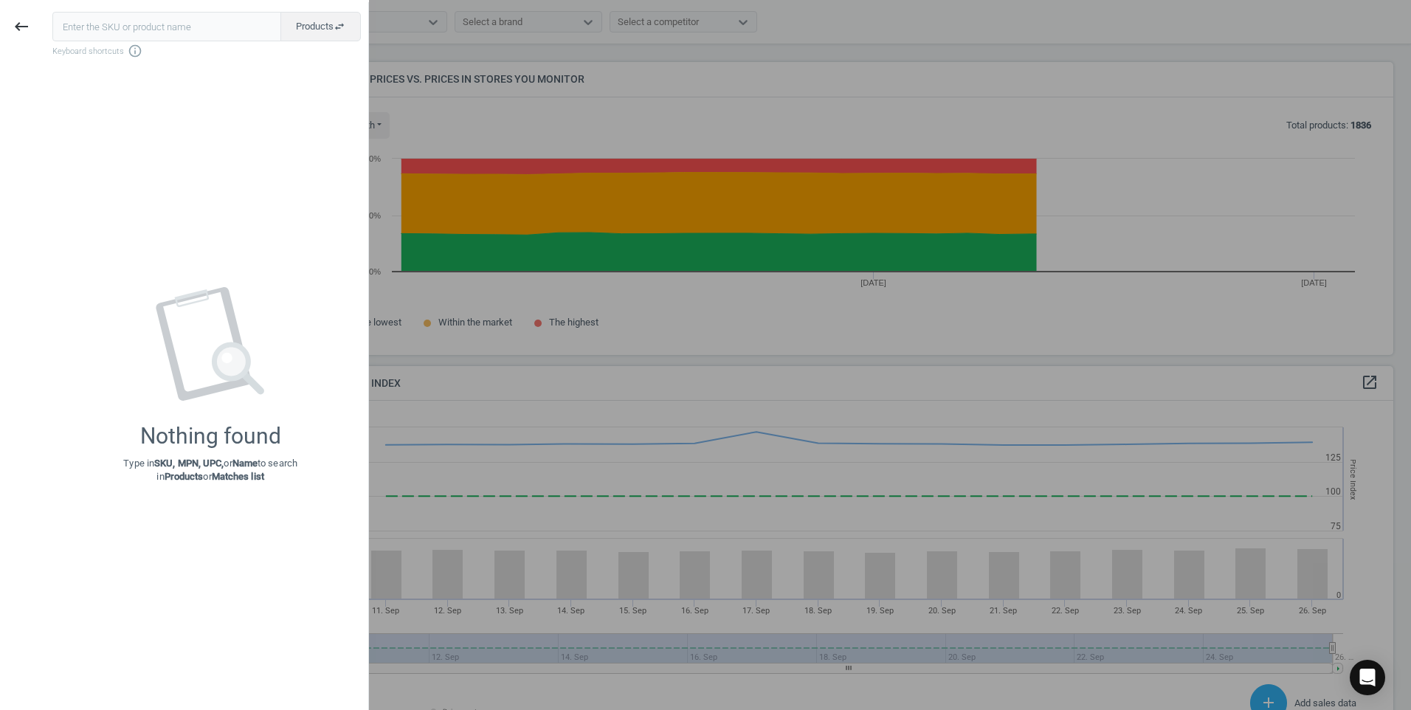
click at [224, 30] on input "text" at bounding box center [166, 27] width 229 height 30
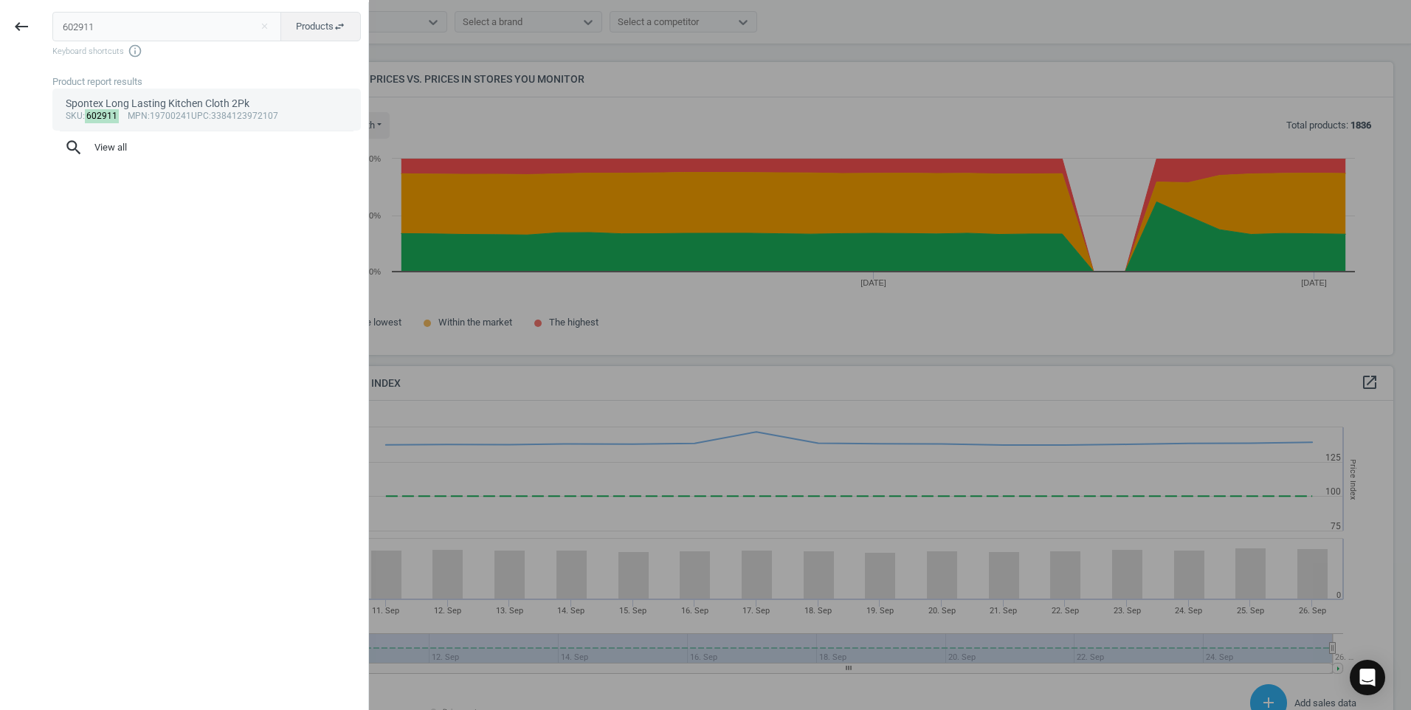
type input "602911"
click at [115, 111] on div "sku : 602911 mpn :19700241 upc :3384123972107" at bounding box center [207, 117] width 283 height 12
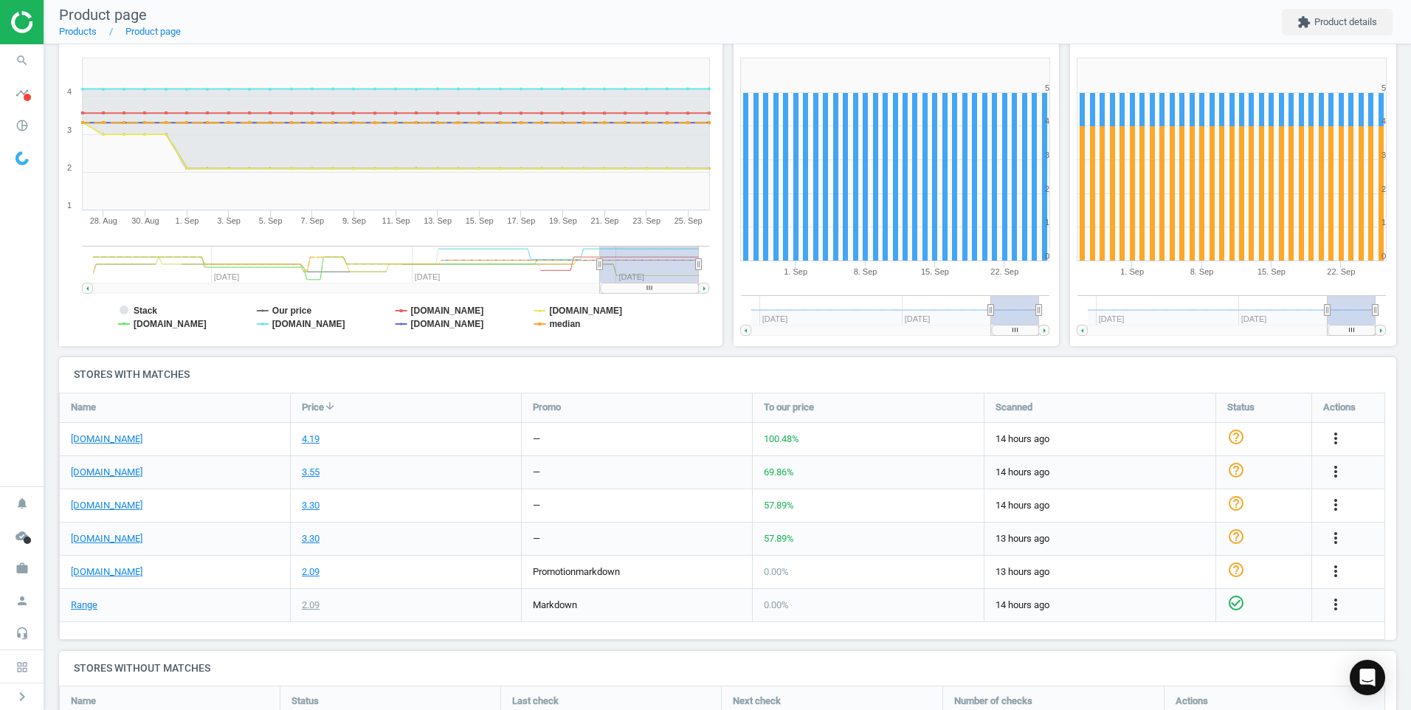
scroll to position [221, 0]
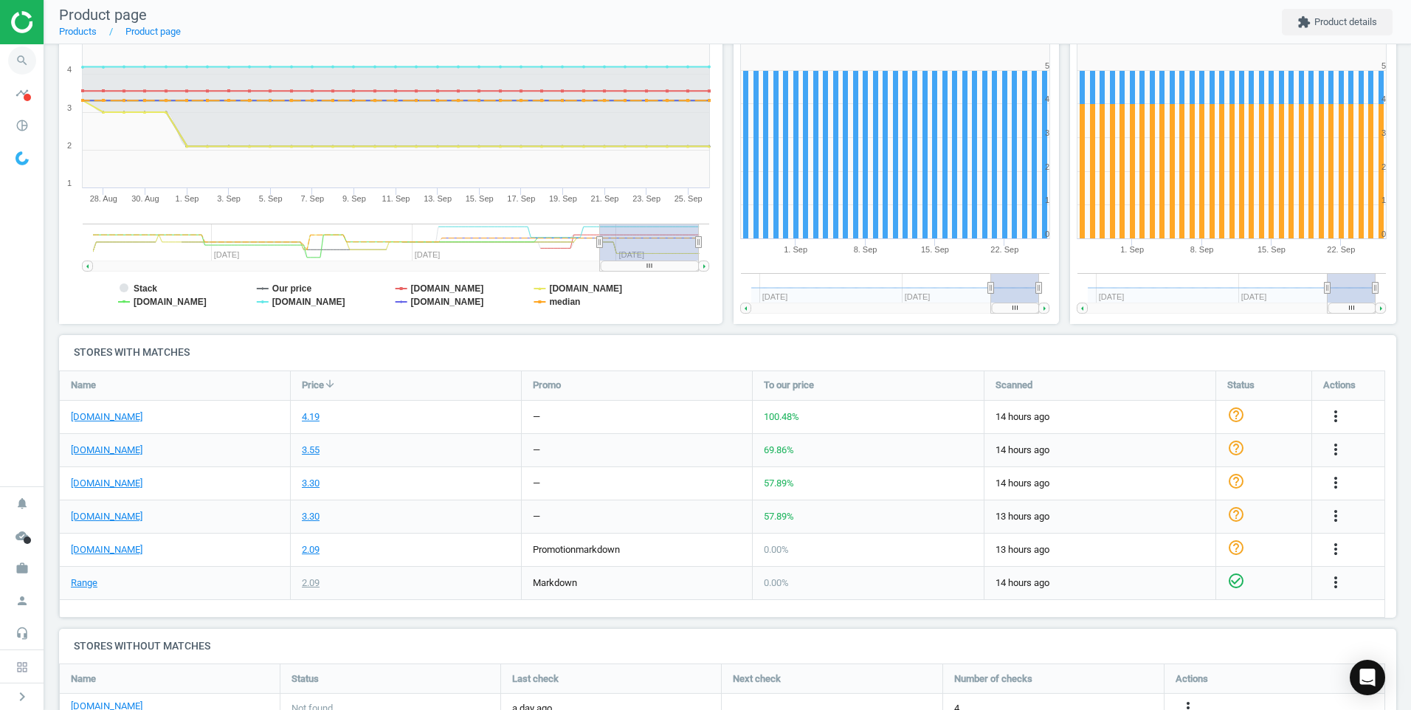
click at [30, 54] on icon "search" at bounding box center [22, 60] width 28 height 28
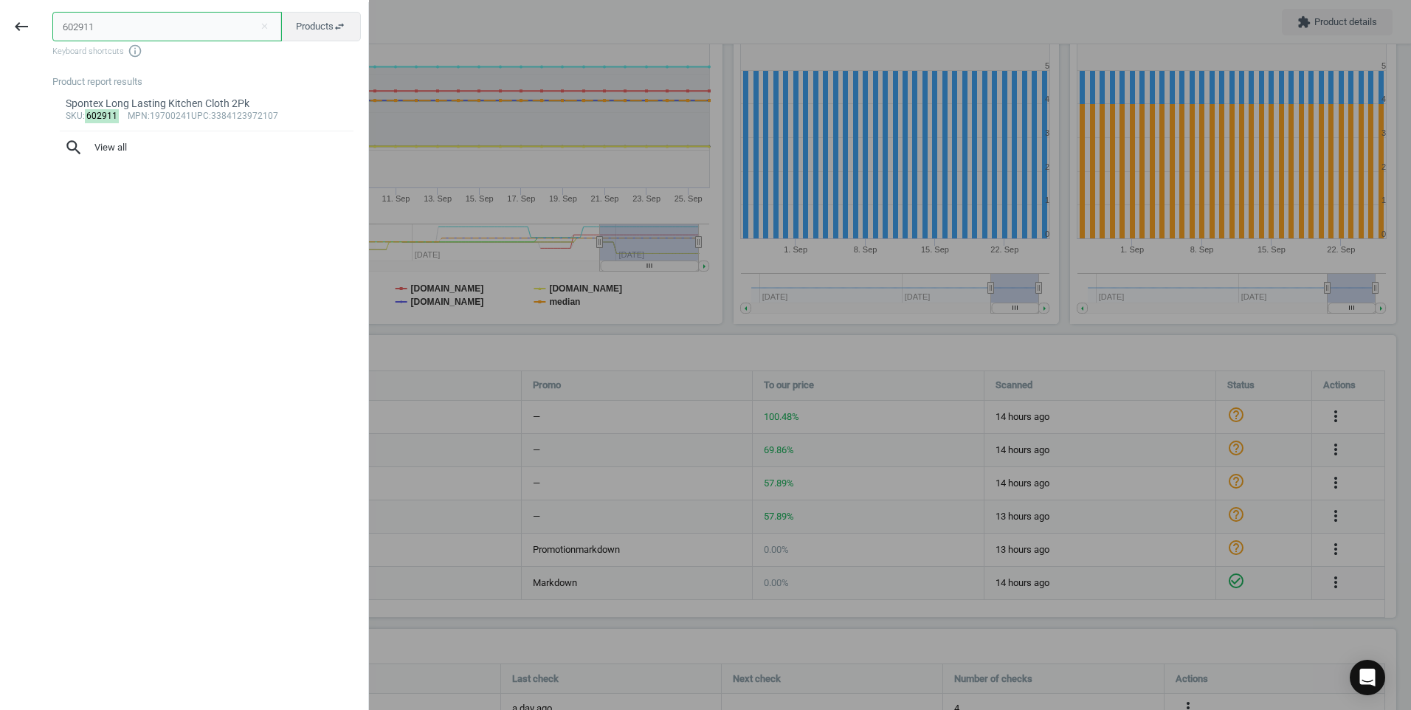
click at [119, 33] on input "602911" at bounding box center [167, 27] width 230 height 30
paste input "143339"
type input "143339"
click at [173, 106] on div "Spontex All Purpose Cloths Roll 40Pk" at bounding box center [207, 104] width 283 height 14
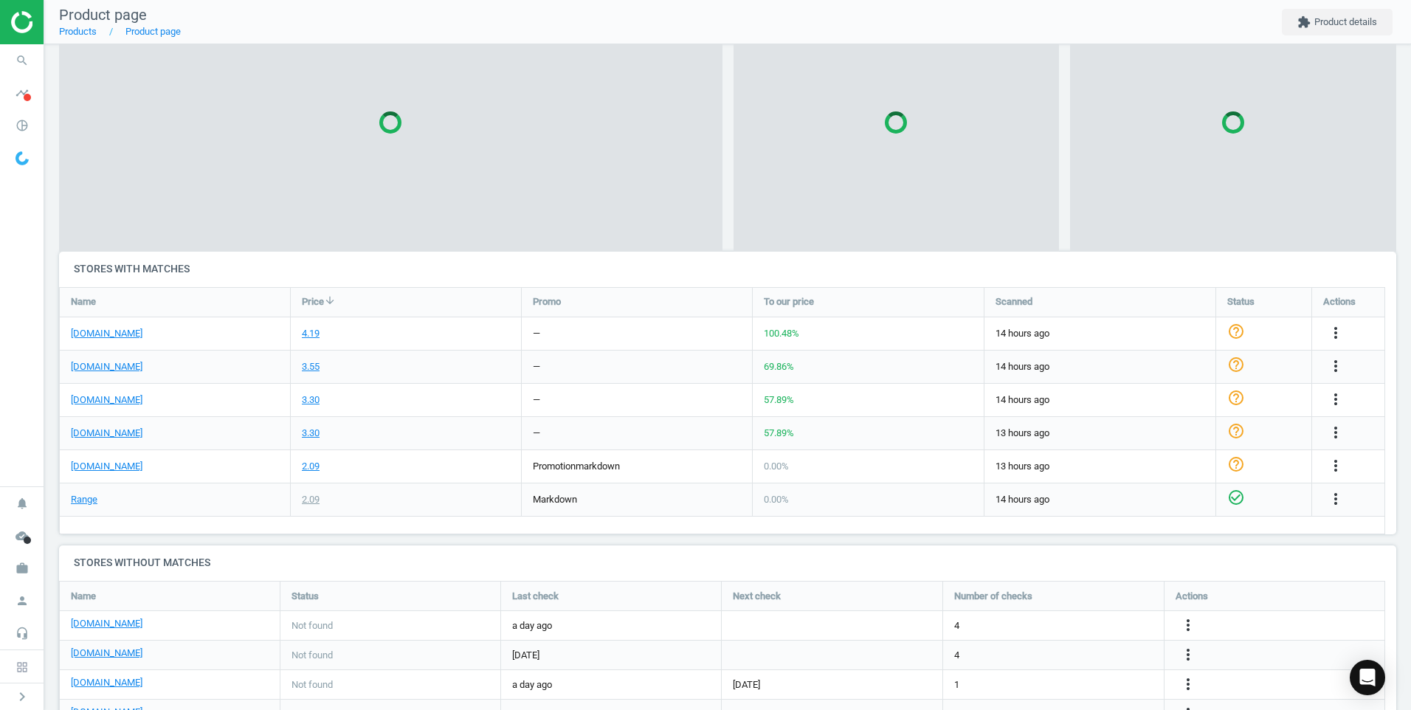
click at [173, 106] on body "Group 2 Created with Sketch. ic/cloud_download/grey600 Created with Sketch. gra…" at bounding box center [705, 355] width 1411 height 710
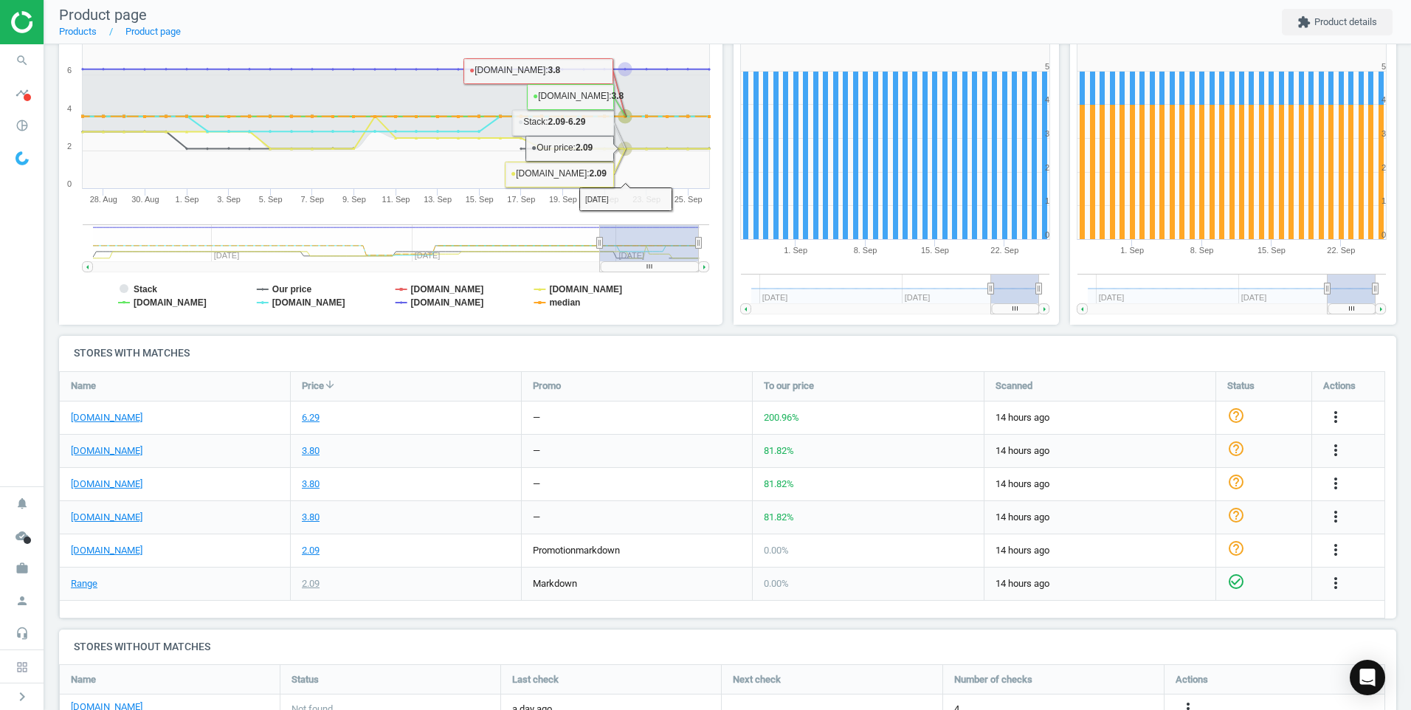
scroll to position [221, 0]
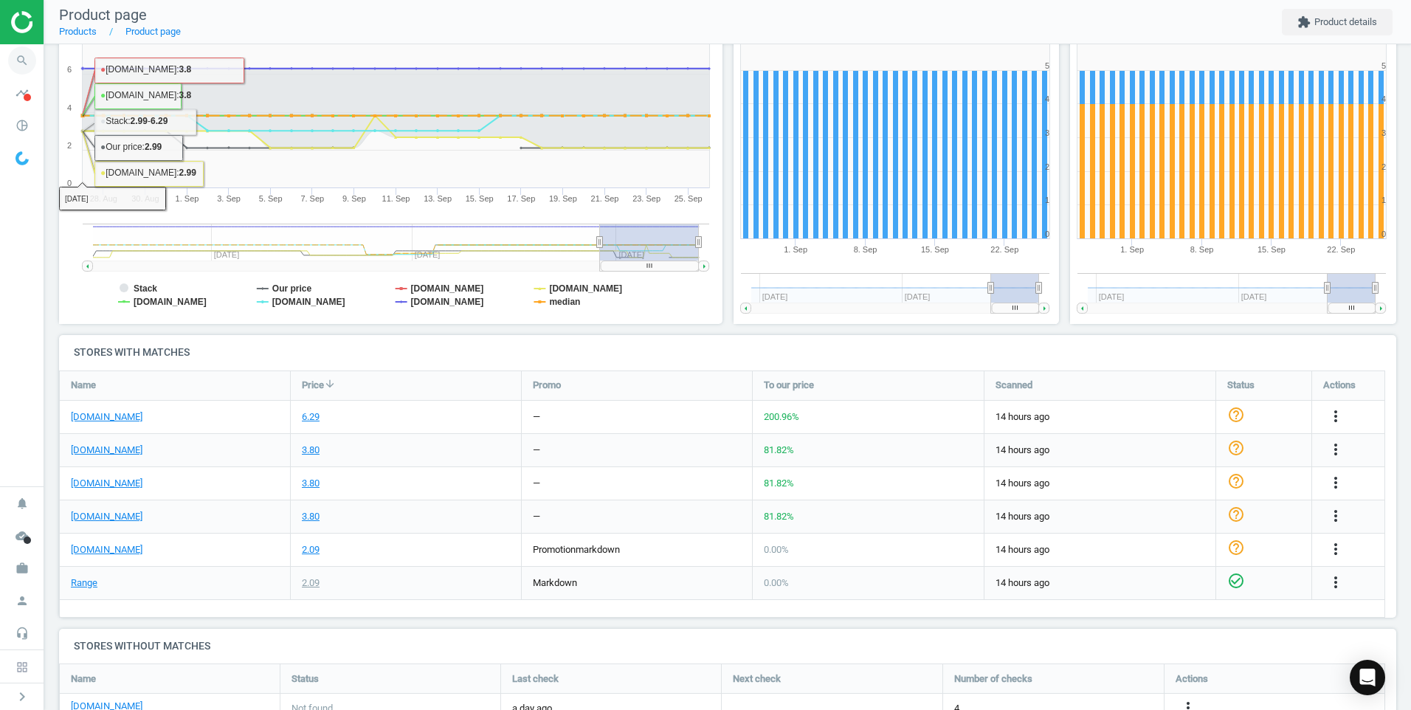
click at [23, 51] on icon "search" at bounding box center [22, 60] width 28 height 28
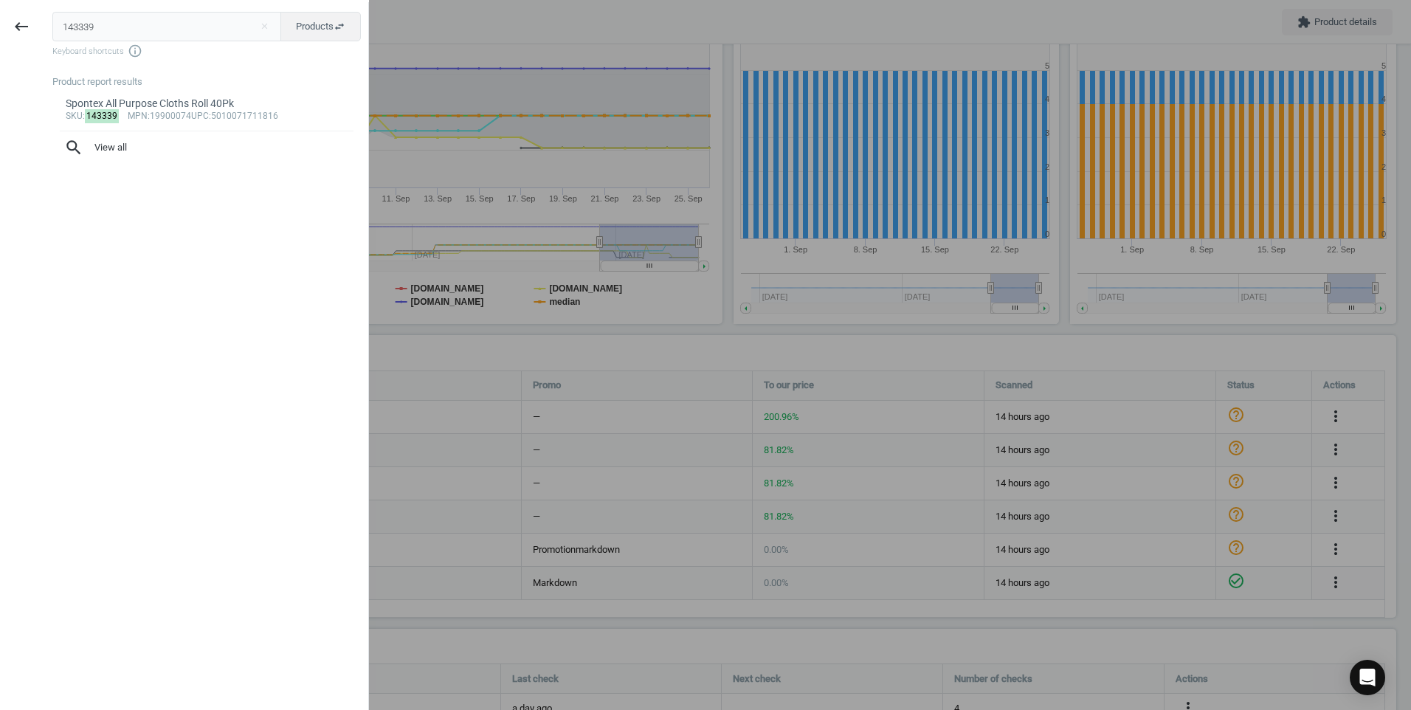
click at [114, 27] on input "143339" at bounding box center [167, 27] width 230 height 30
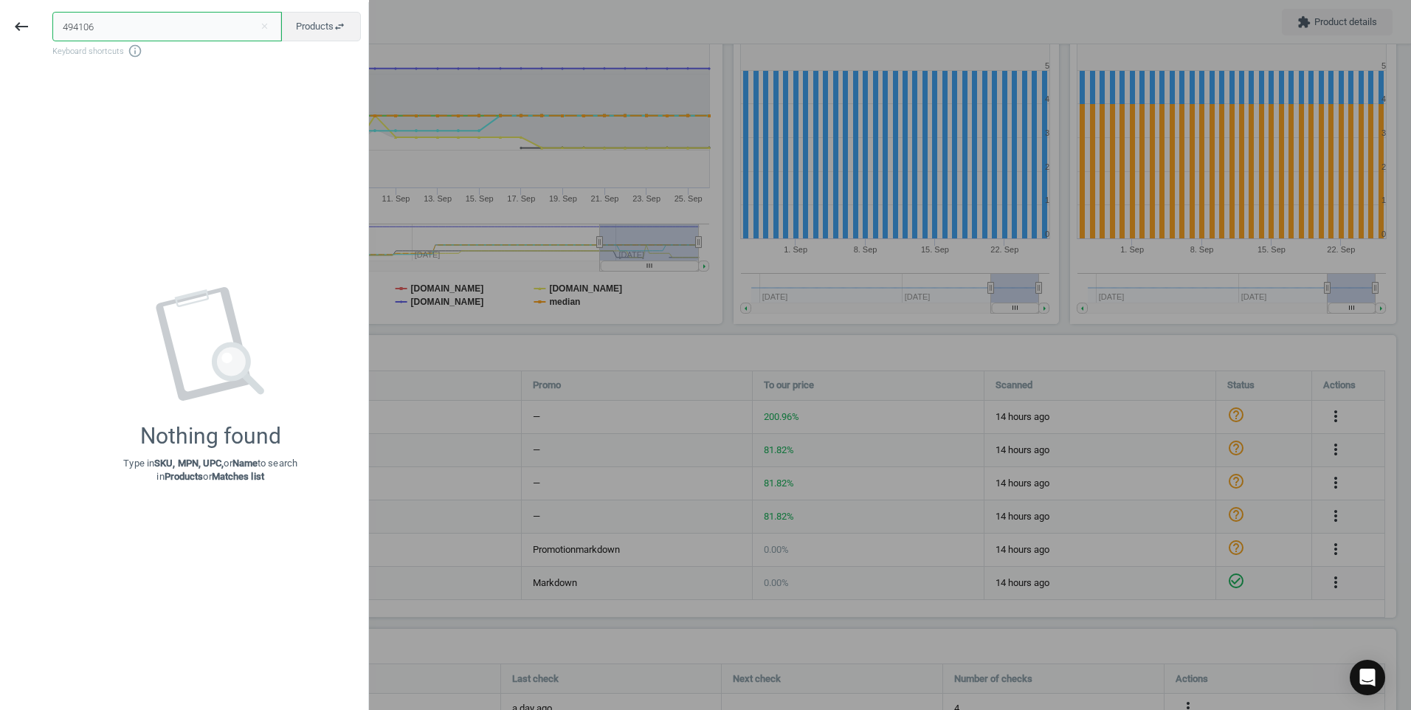
click at [225, 32] on input "494106" at bounding box center [167, 27] width 230 height 30
click at [227, 32] on input "494106" at bounding box center [167, 27] width 230 height 30
paste input "318790"
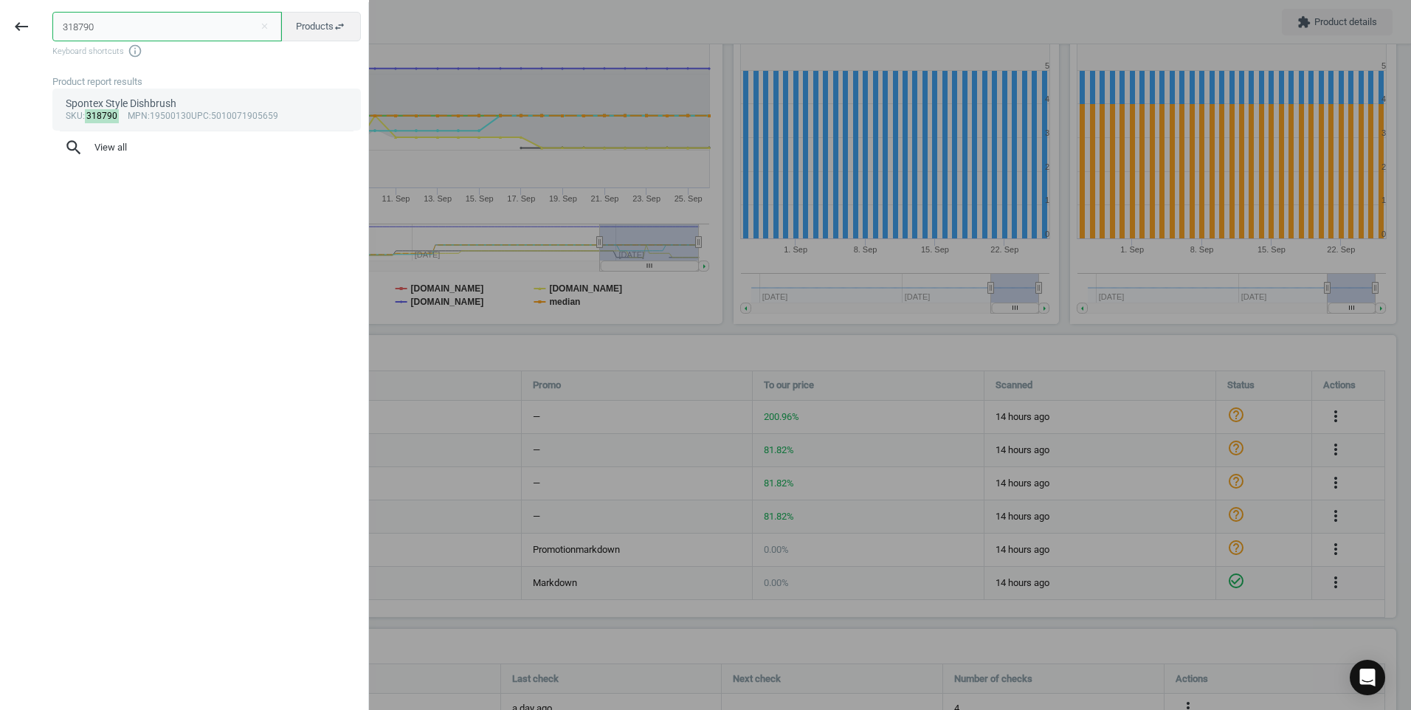
type input "318790"
click at [258, 97] on div "Spontex Style Dishbrush" at bounding box center [207, 104] width 283 height 14
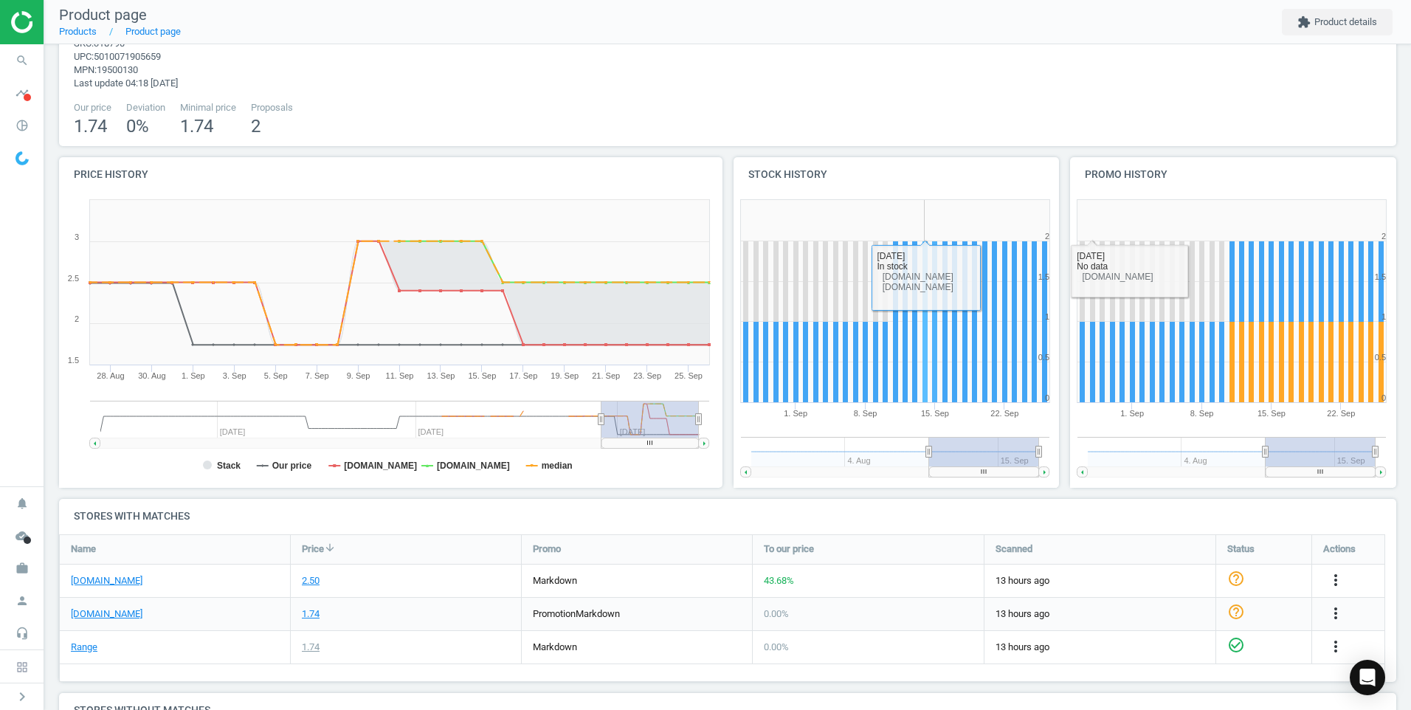
scroll to position [148, 0]
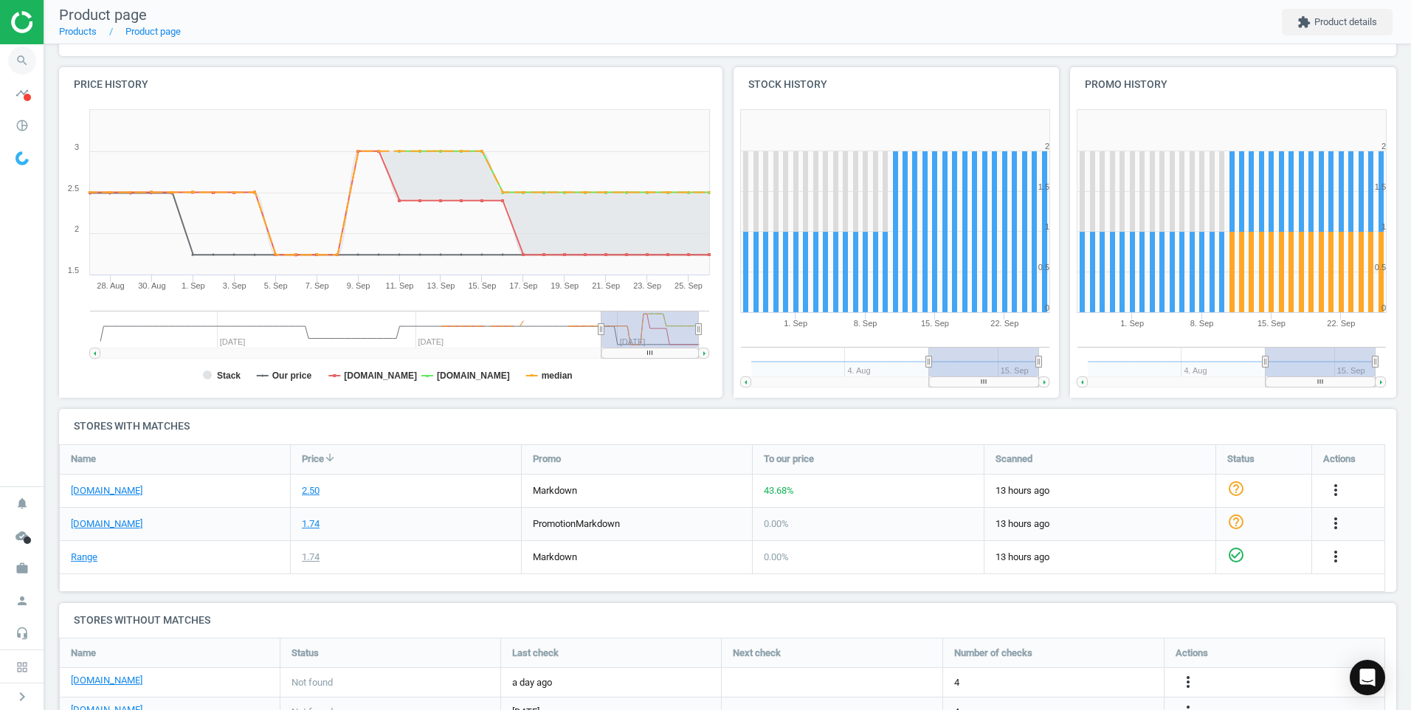
click at [24, 49] on icon "search" at bounding box center [22, 60] width 28 height 28
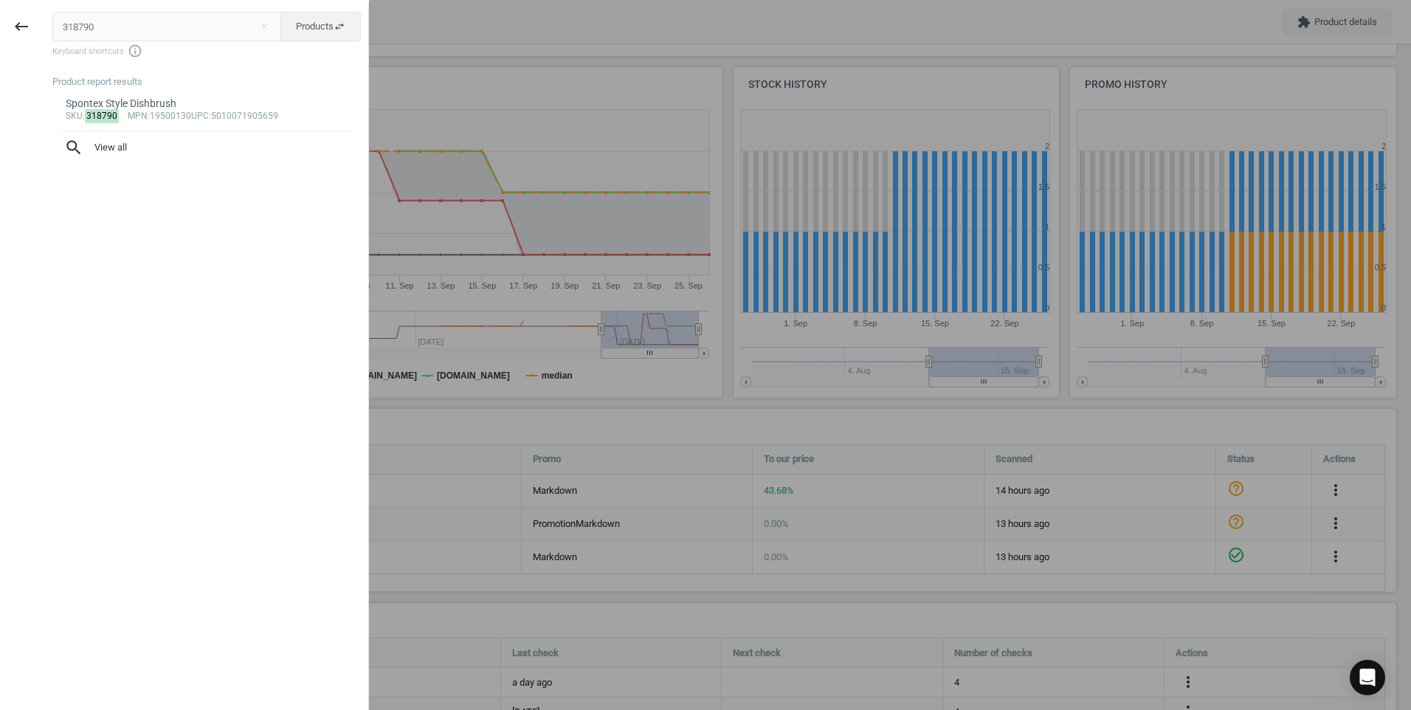
click at [194, 37] on input "318790" at bounding box center [167, 27] width 230 height 30
type input "316011"
click at [199, 105] on div "Spontex Magic Effect Microfibre Cloths" at bounding box center [207, 104] width 283 height 14
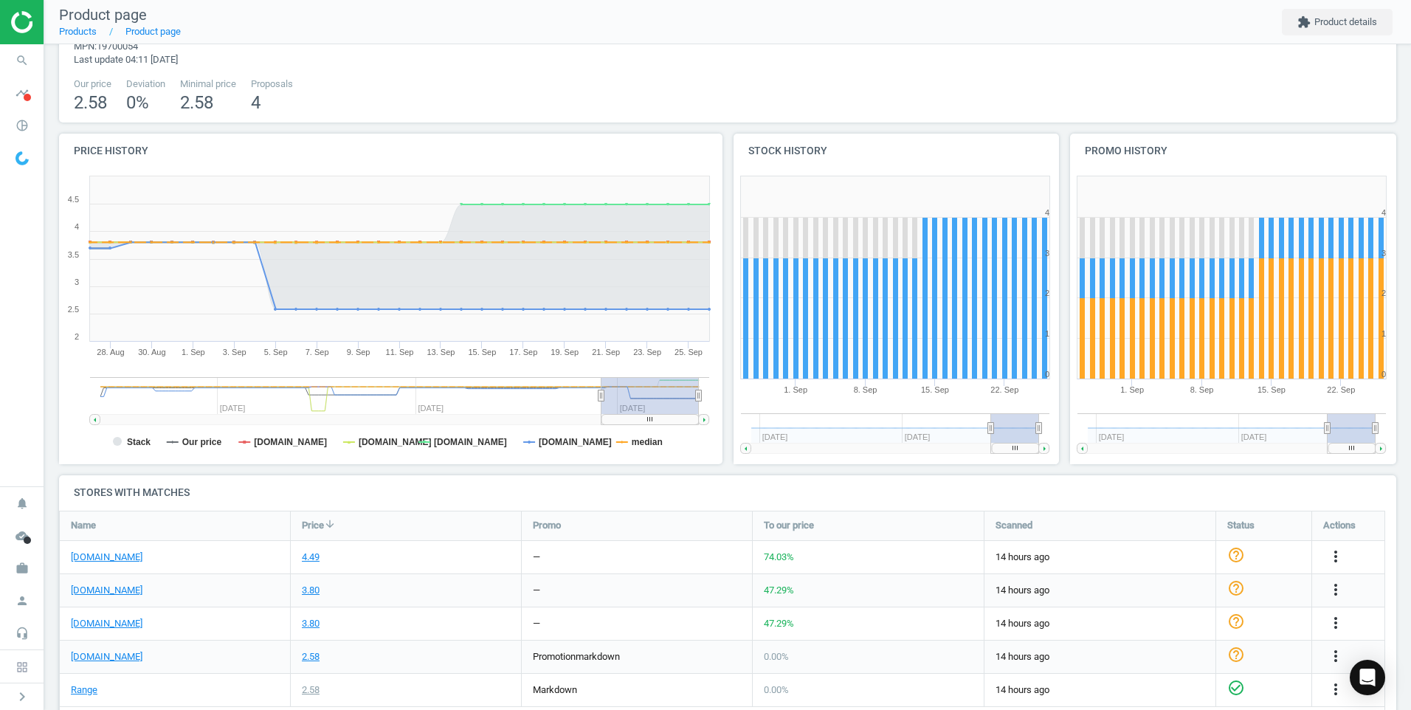
scroll to position [221, 0]
